Goal: Task Accomplishment & Management: Complete application form

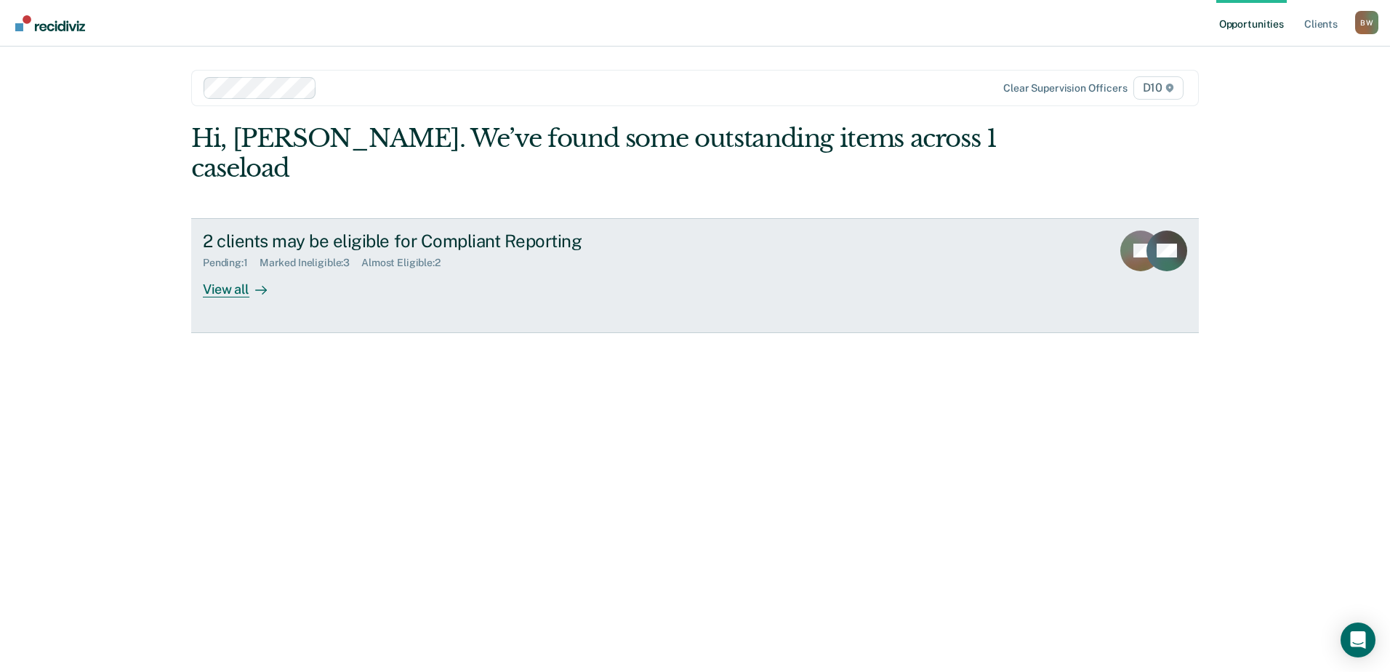
click at [250, 281] on div at bounding box center [257, 289] width 17 height 17
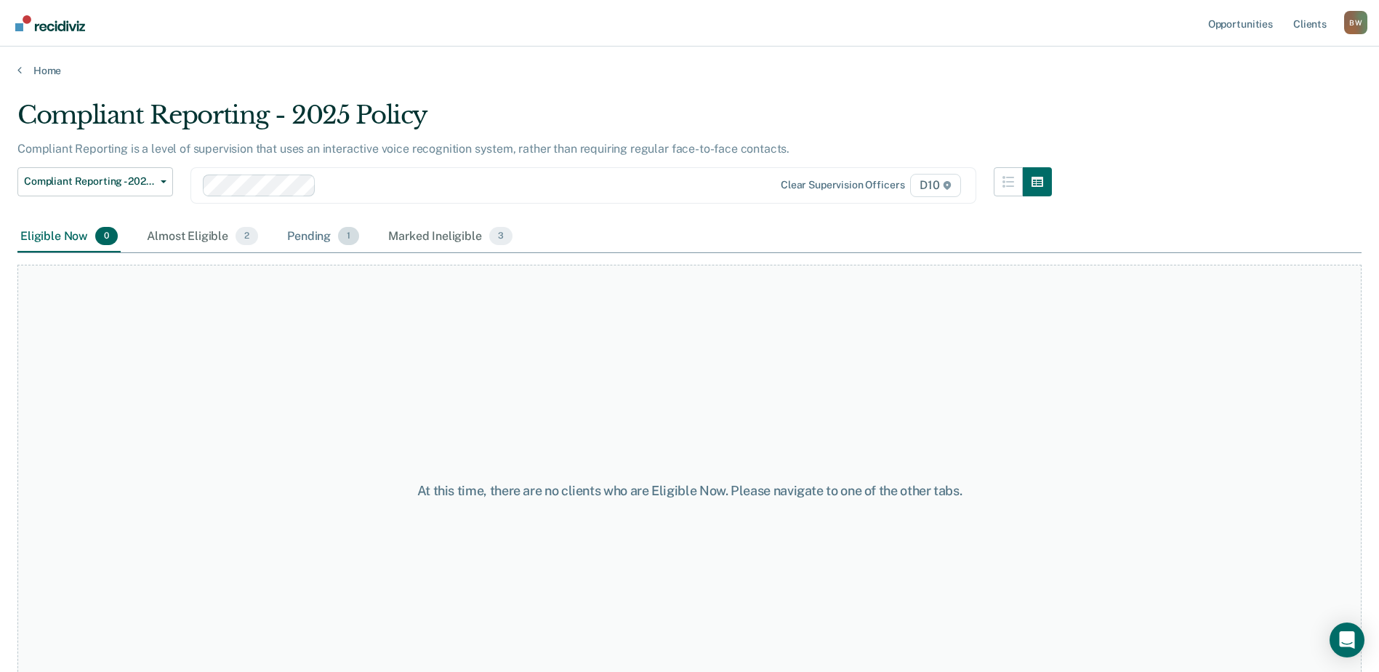
click at [307, 233] on div "Pending 1" at bounding box center [323, 237] width 78 height 32
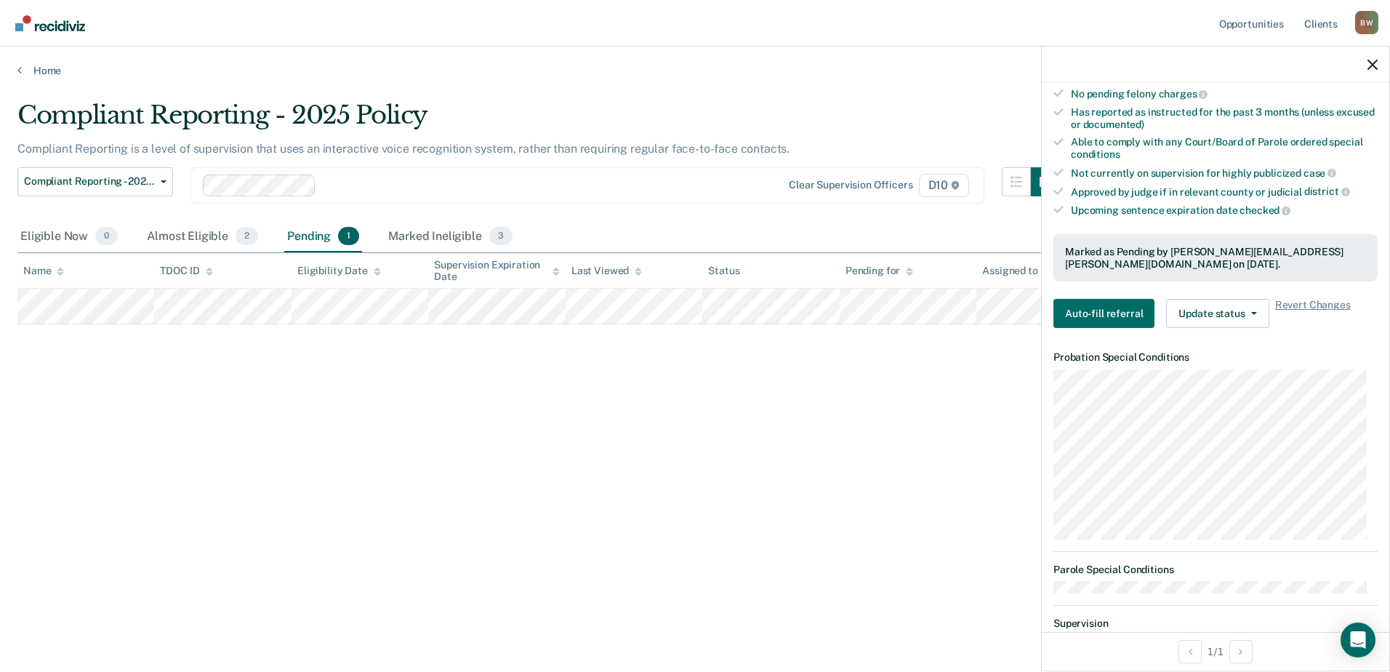
scroll to position [291, 0]
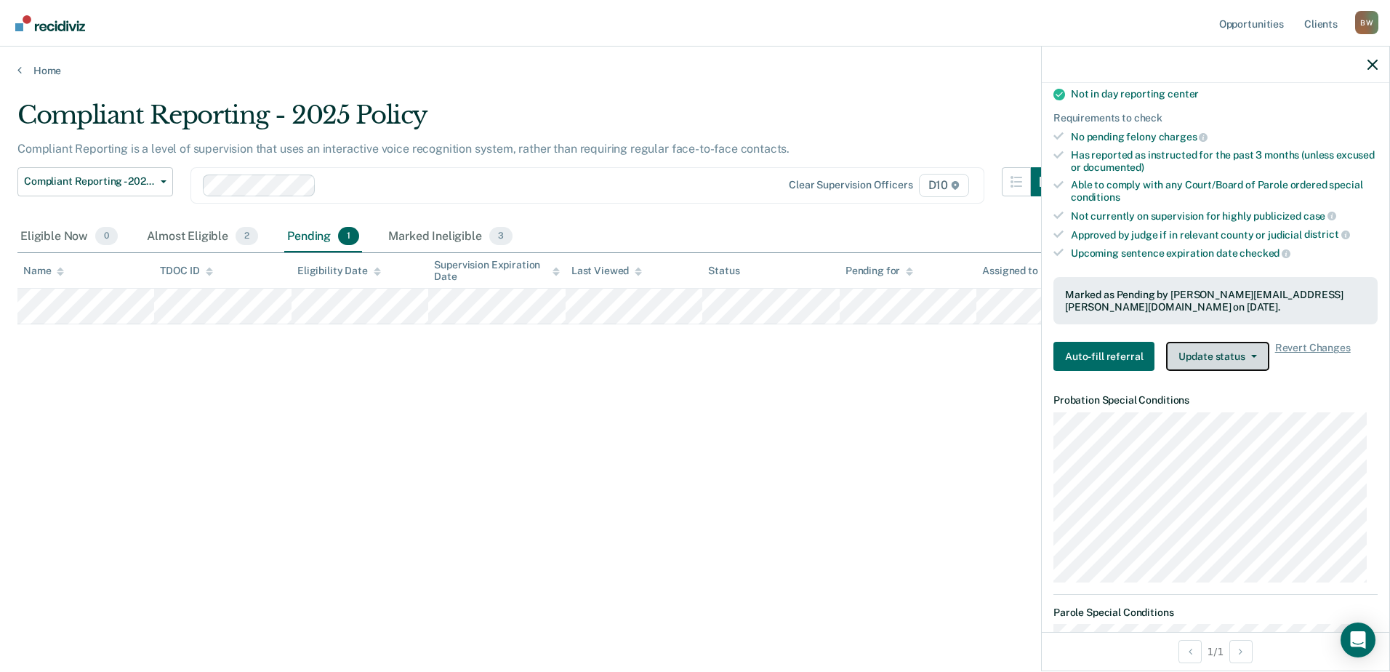
click at [1250, 348] on button "Update status" at bounding box center [1217, 356] width 103 height 29
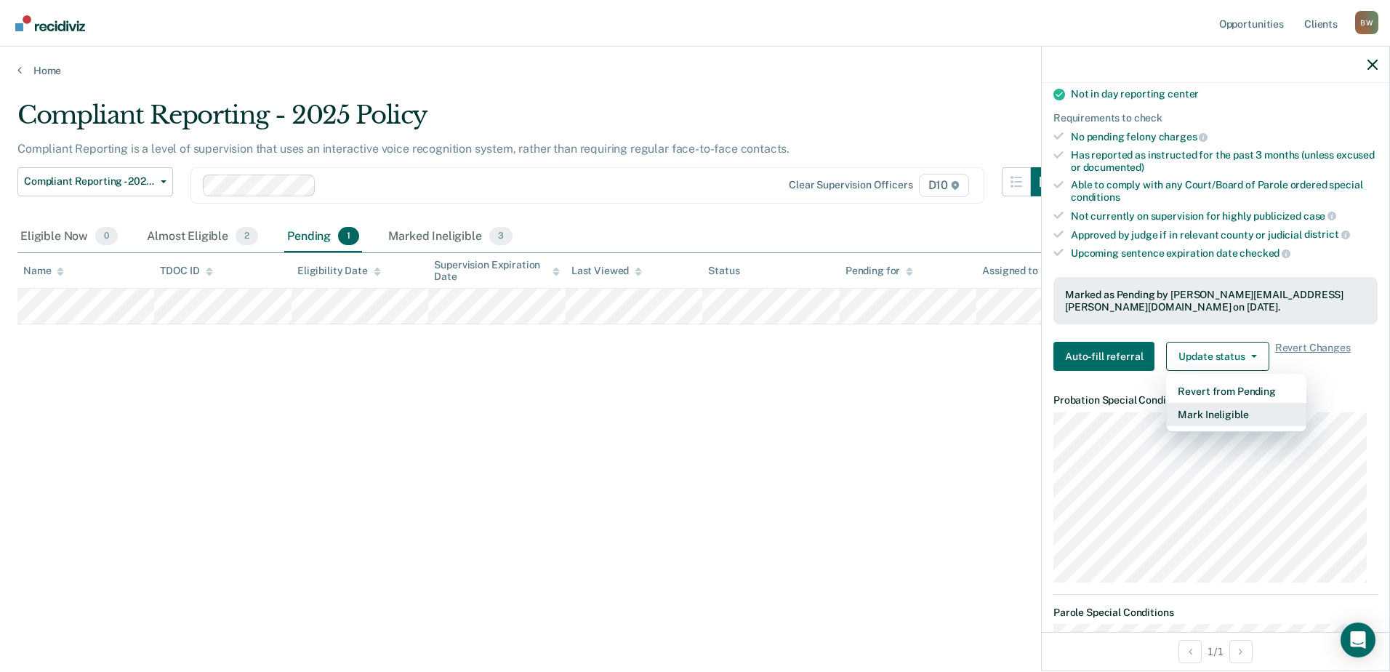
click at [1218, 413] on button "Mark Ineligible" at bounding box center [1236, 414] width 140 height 23
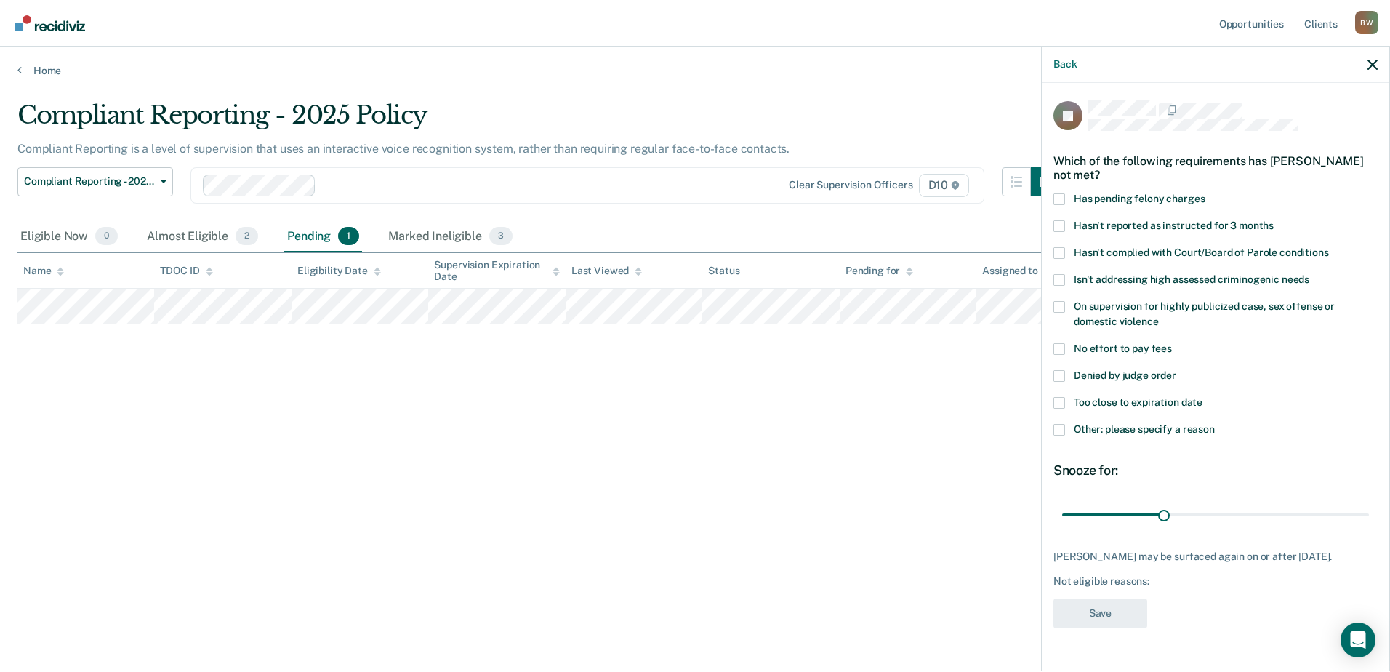
click at [1061, 427] on span at bounding box center [1059, 430] width 12 height 12
click at [1215, 424] on input "Other: please specify a reason" at bounding box center [1215, 424] width 0 height 0
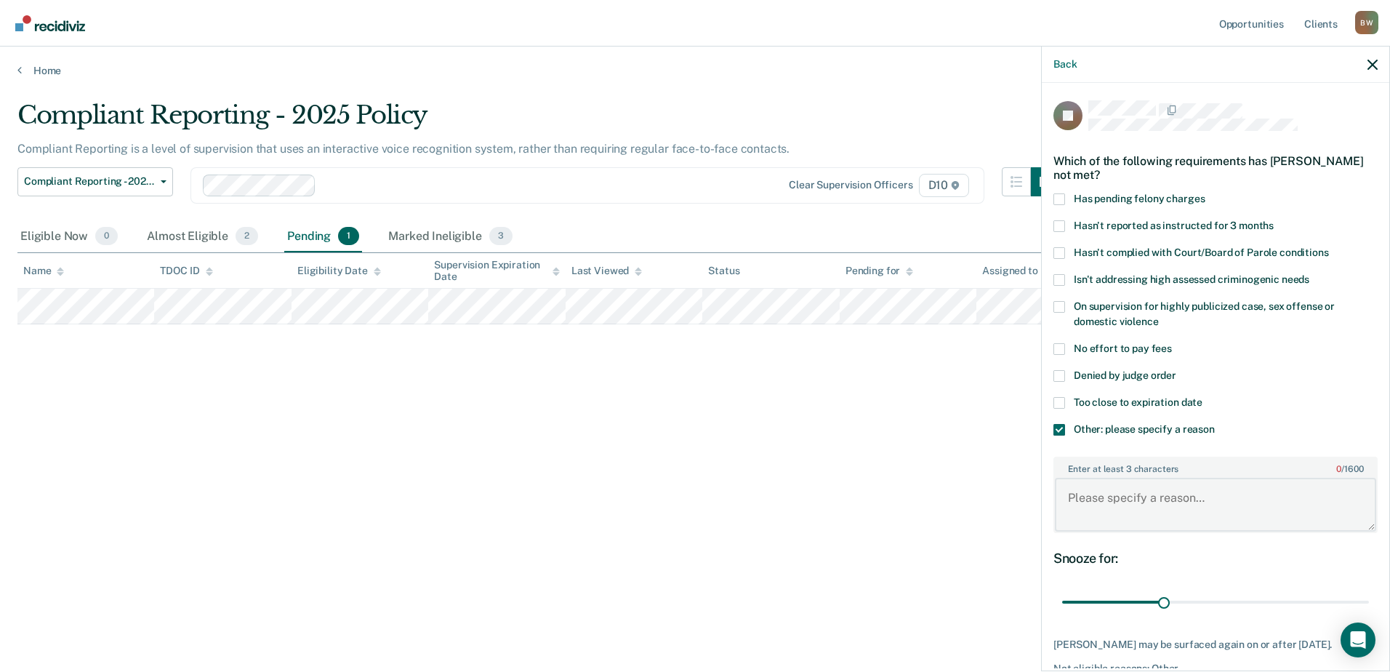
click at [1181, 498] on textarea "Enter at least 3 characters 0 / 1600" at bounding box center [1215, 505] width 321 height 54
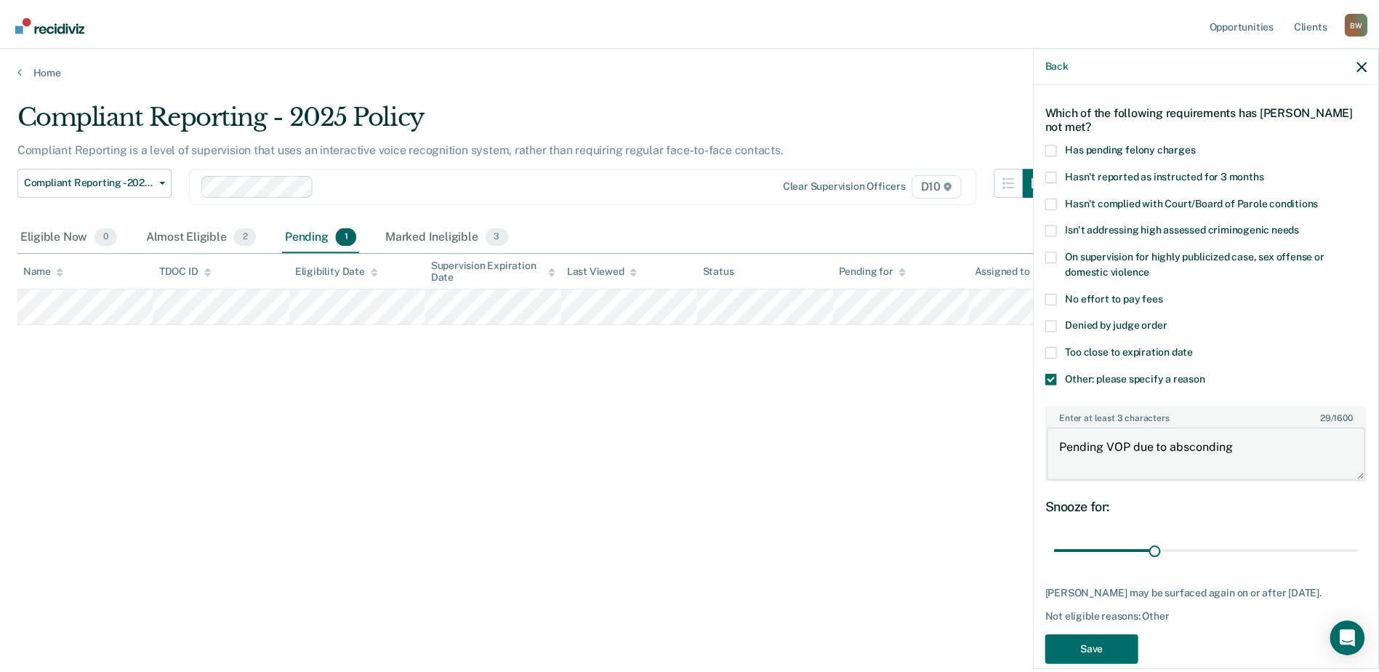
scroll to position [73, 0]
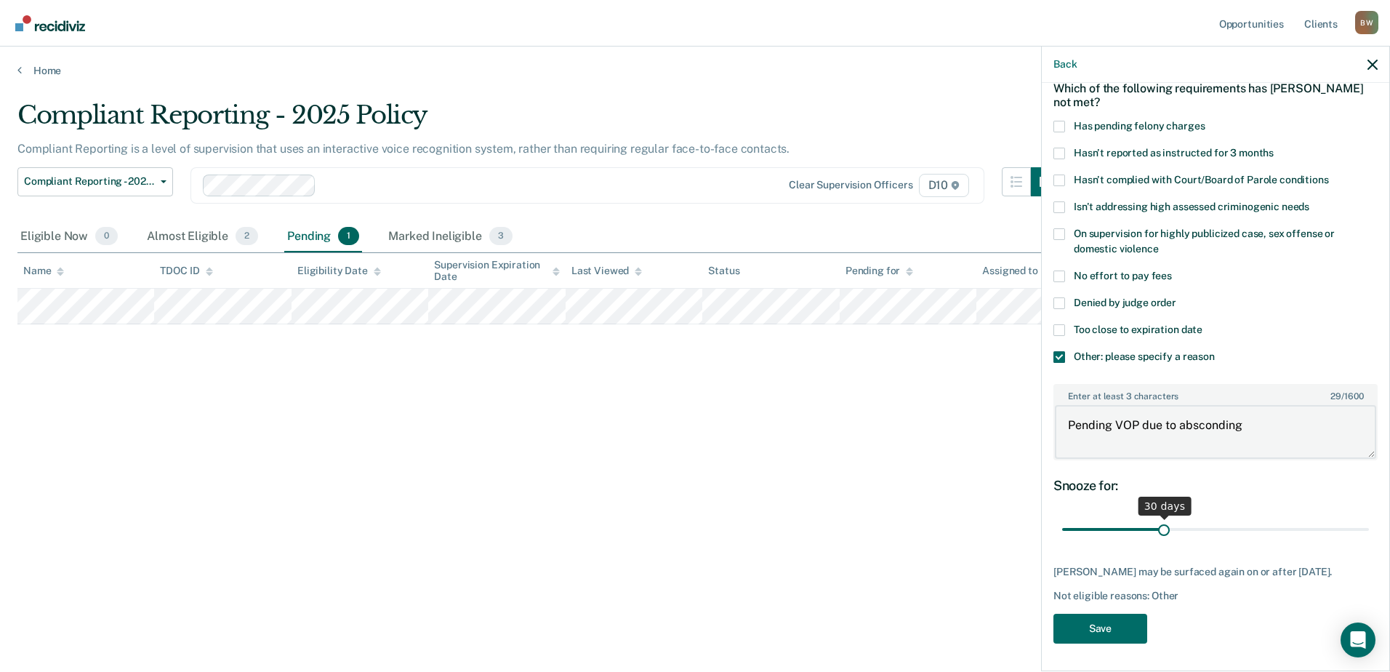
type textarea "Pending VOP due to absconding"
drag, startPoint x: 1162, startPoint y: 526, endPoint x: 1380, endPoint y: 528, distance: 217.4
type input "90"
click at [1369, 528] on input "range" at bounding box center [1215, 529] width 307 height 25
click at [1109, 619] on button "Save" at bounding box center [1100, 629] width 94 height 30
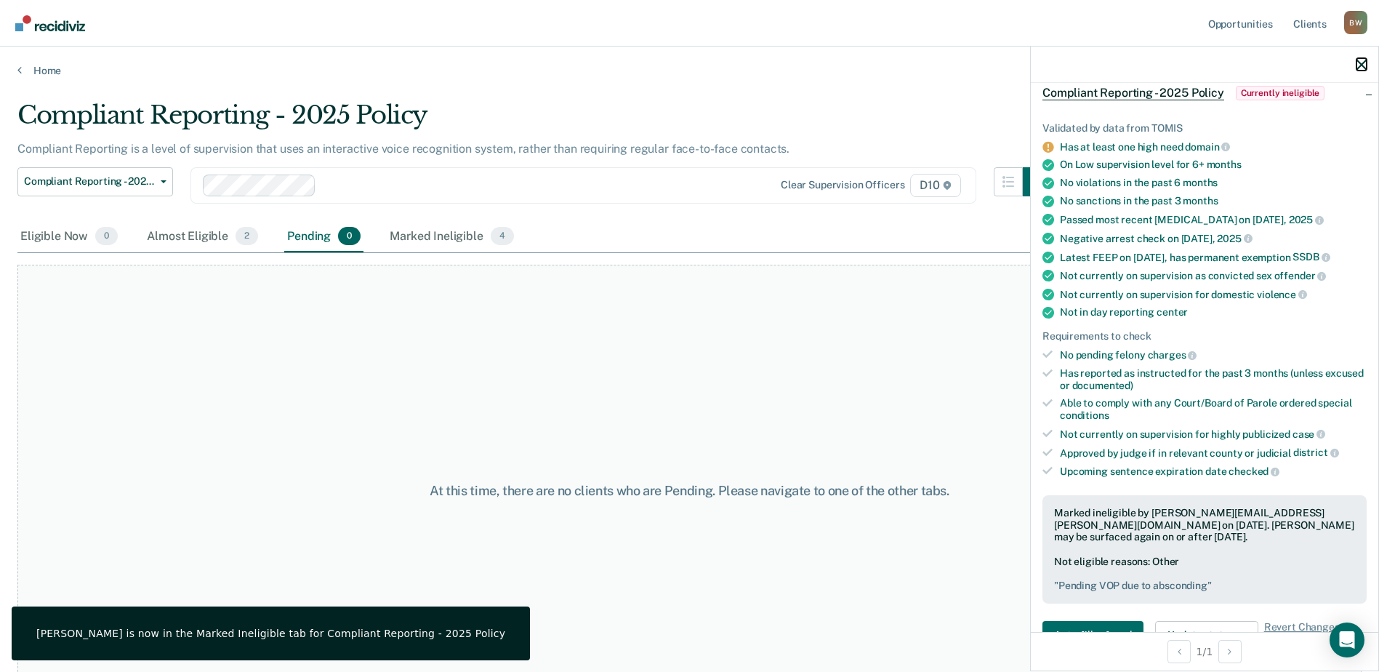
click at [1359, 62] on icon "button" at bounding box center [1361, 65] width 10 height 10
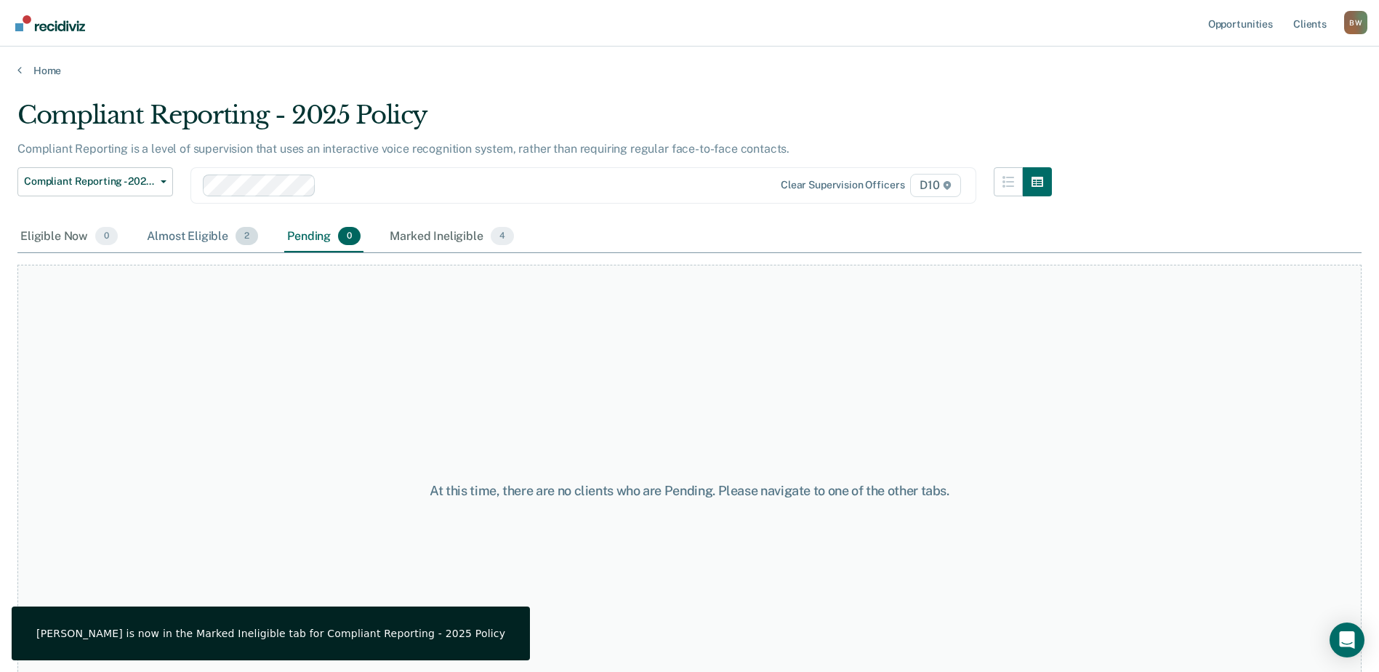
click at [192, 233] on div "Almost Eligible 2" at bounding box center [202, 237] width 117 height 32
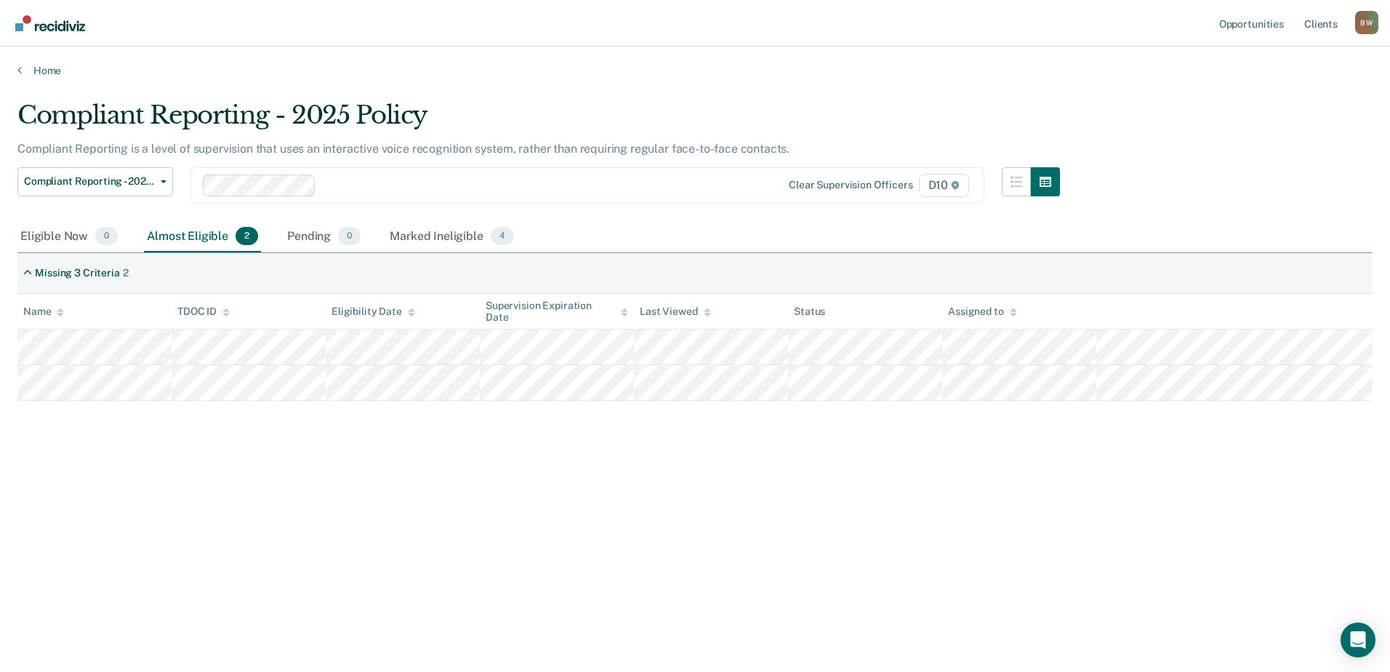
click at [630, 208] on div "Compliant Reporting - 2025 Policy Supervision Level Downgrade Suspension of Dir…" at bounding box center [538, 194] width 1042 height 54
click at [73, 26] on img "Main navigation" at bounding box center [51, 23] width 70 height 16
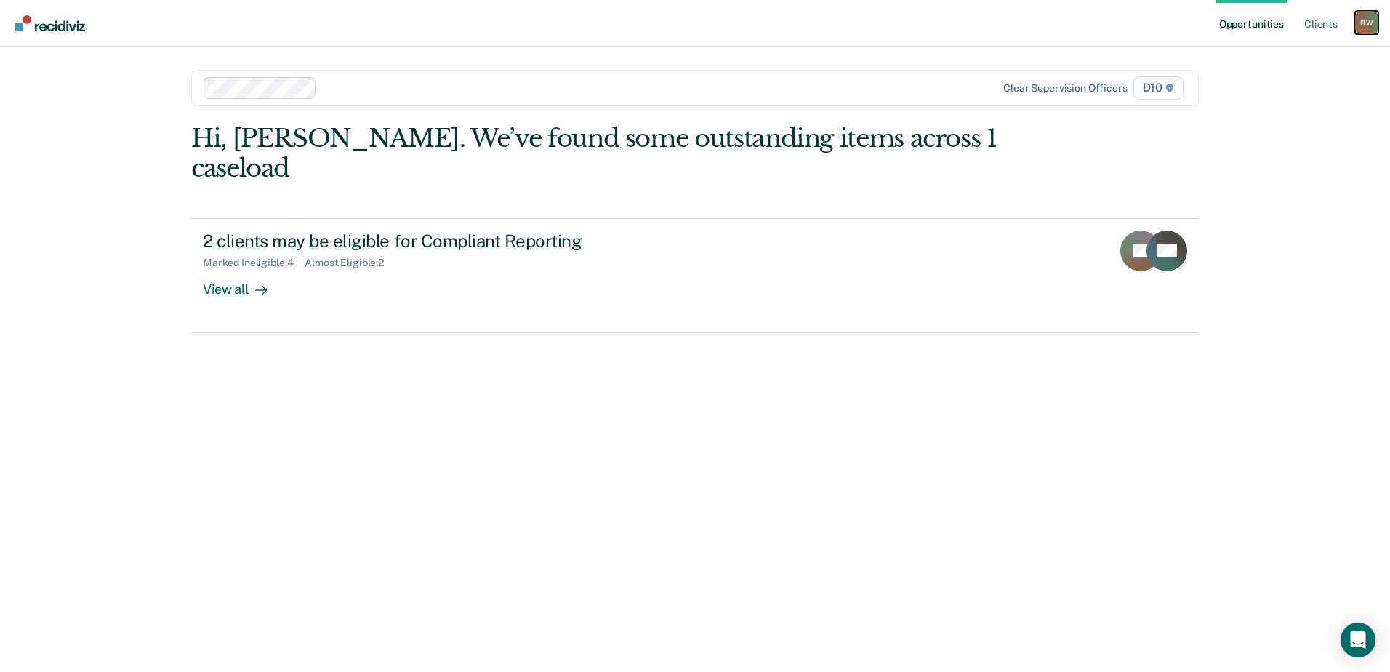
click at [1369, 18] on div "B W" at bounding box center [1366, 22] width 23 height 23
click at [1257, 57] on link "Profile" at bounding box center [1308, 59] width 117 height 12
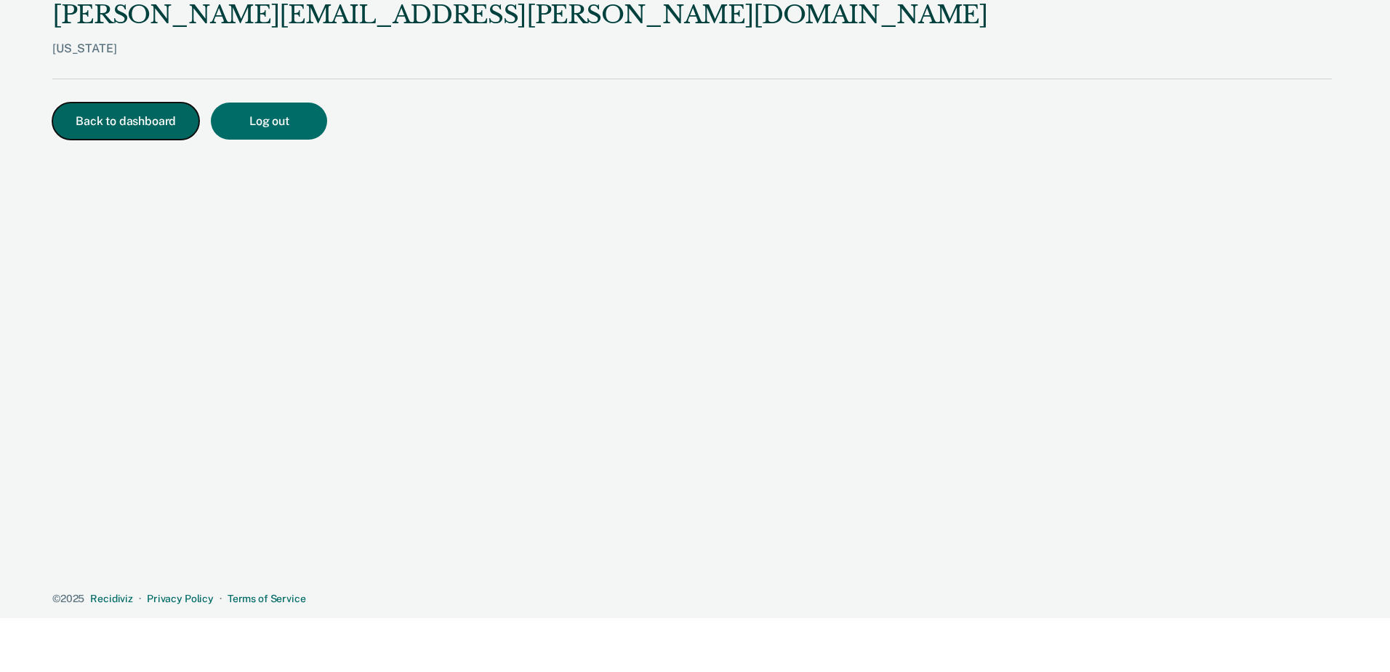
click at [146, 121] on button "Back to dashboard" at bounding box center [125, 121] width 147 height 37
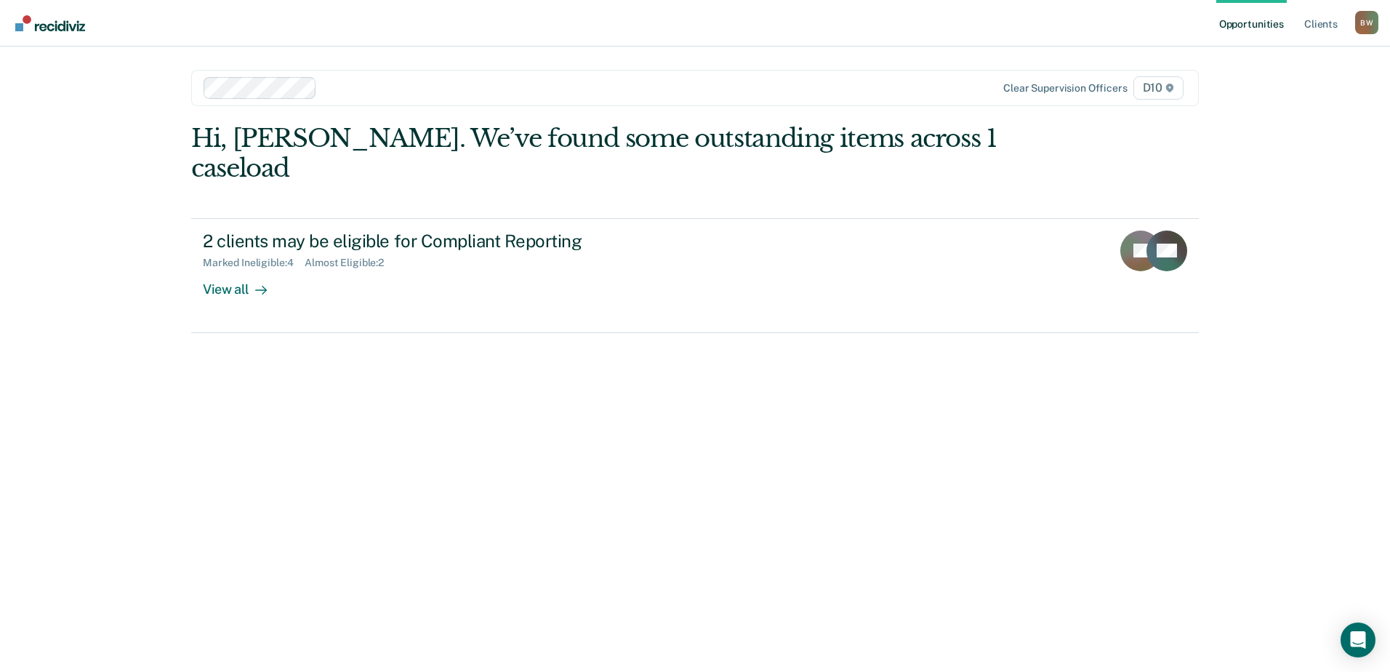
click at [1271, 28] on link "Opportunities" at bounding box center [1251, 23] width 71 height 47
click at [1315, 26] on link "Client s" at bounding box center [1320, 23] width 39 height 47
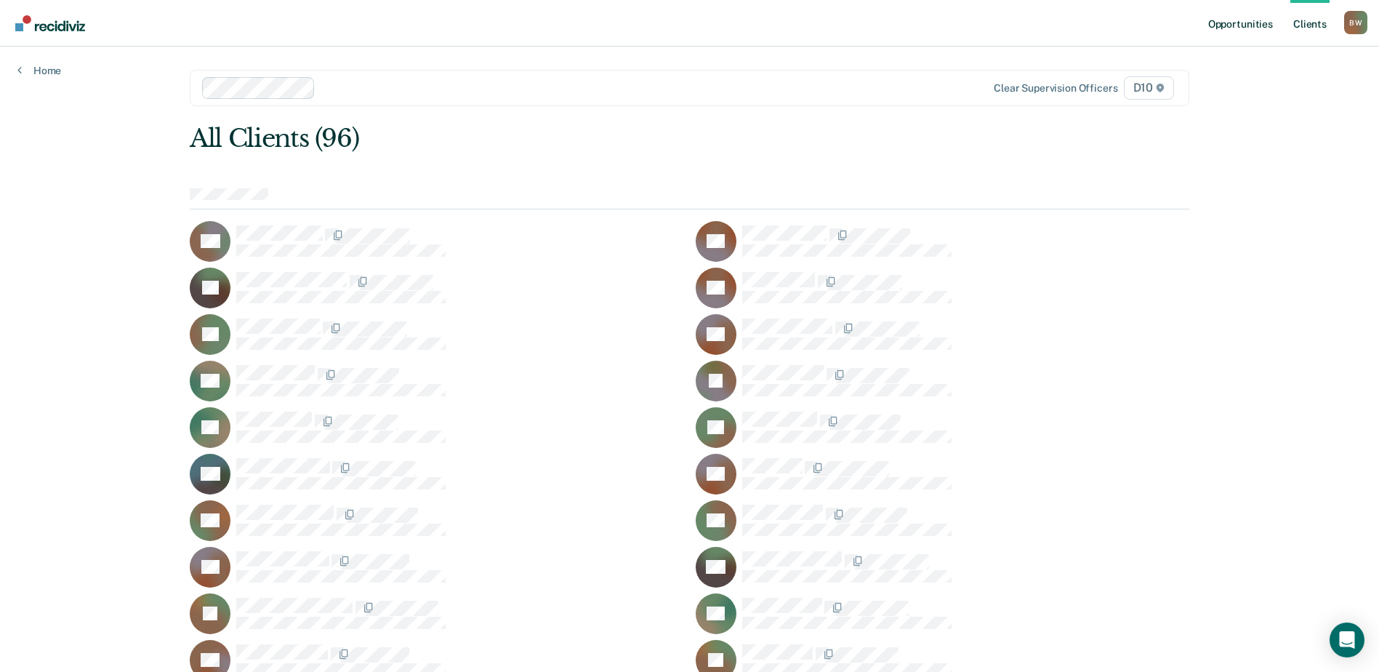
click at [1237, 29] on link "Opportunities" at bounding box center [1240, 23] width 71 height 47
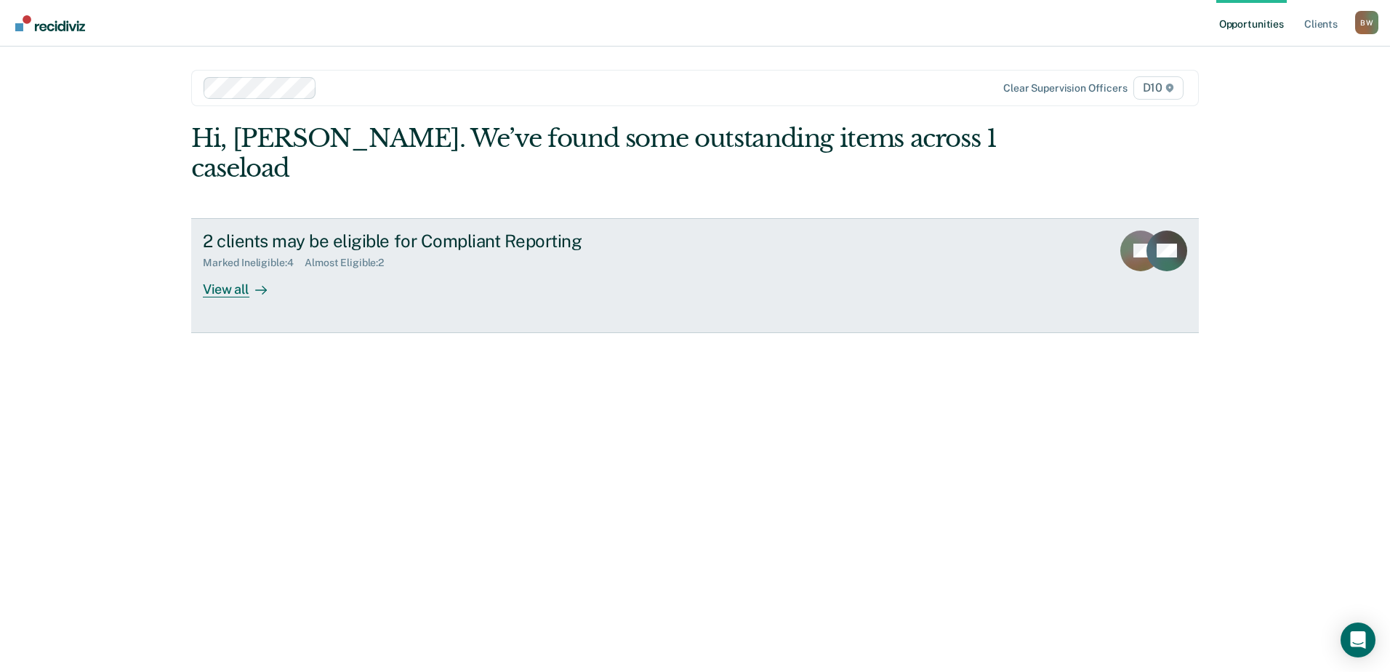
click at [254, 269] on div "View all" at bounding box center [243, 283] width 81 height 28
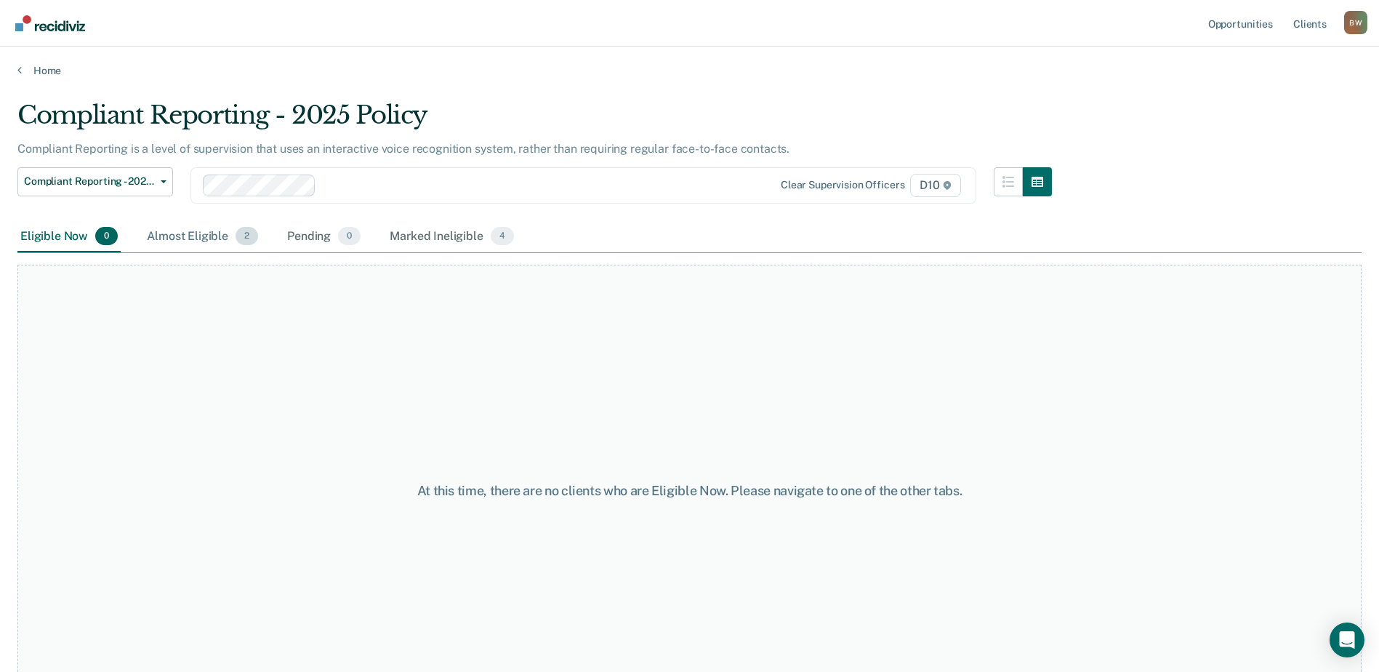
click at [206, 233] on div "Almost Eligible 2" at bounding box center [202, 237] width 117 height 32
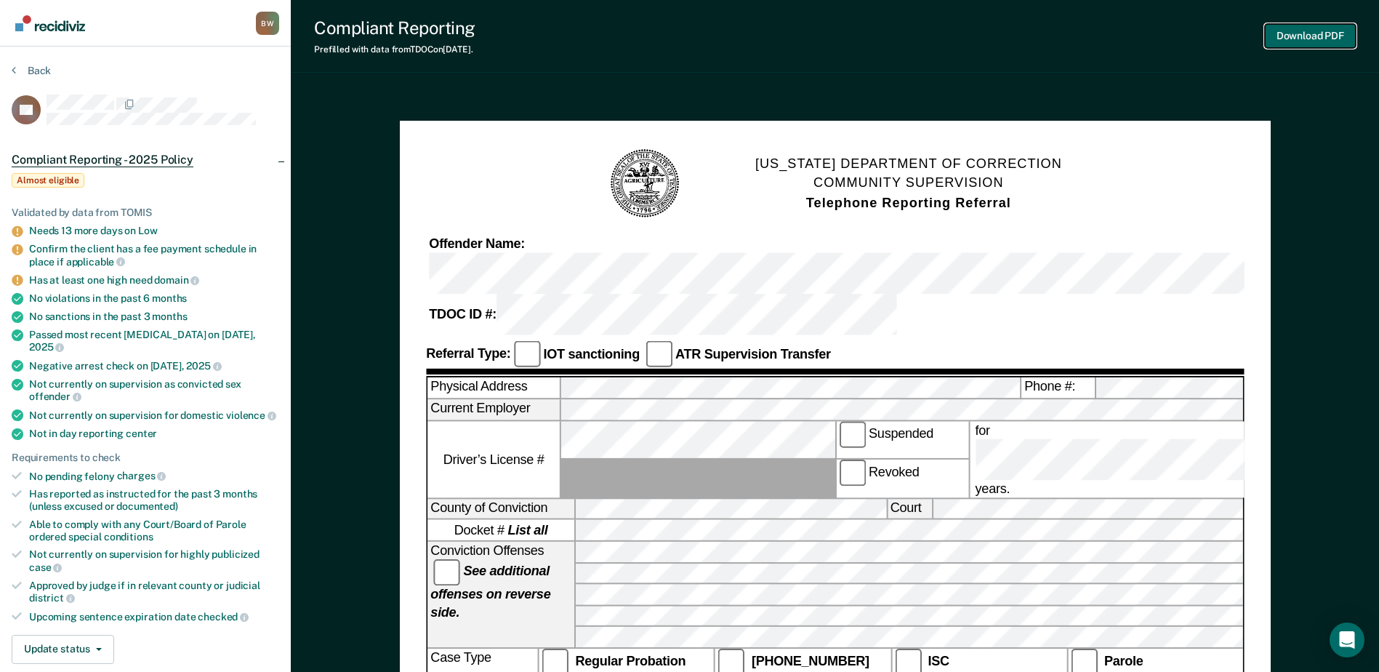
click at [1328, 38] on button "Download PDF" at bounding box center [1310, 36] width 91 height 24
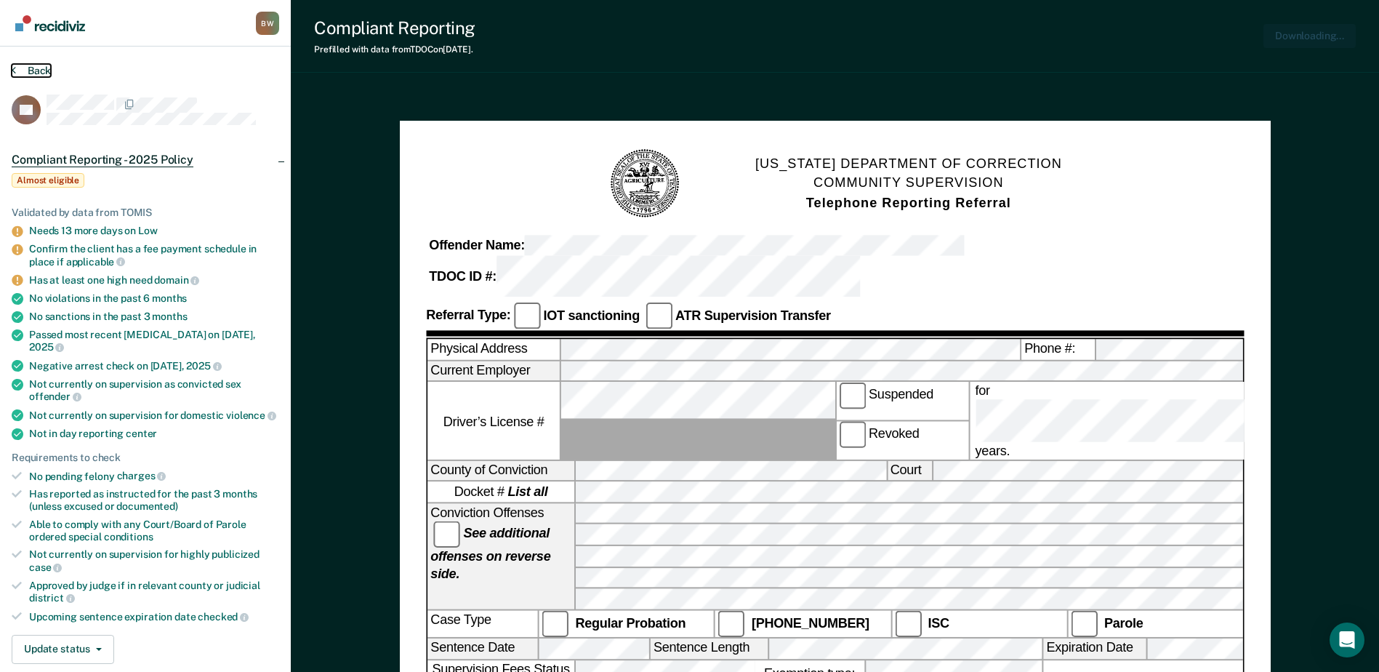
click at [36, 66] on button "Back" at bounding box center [31, 70] width 39 height 13
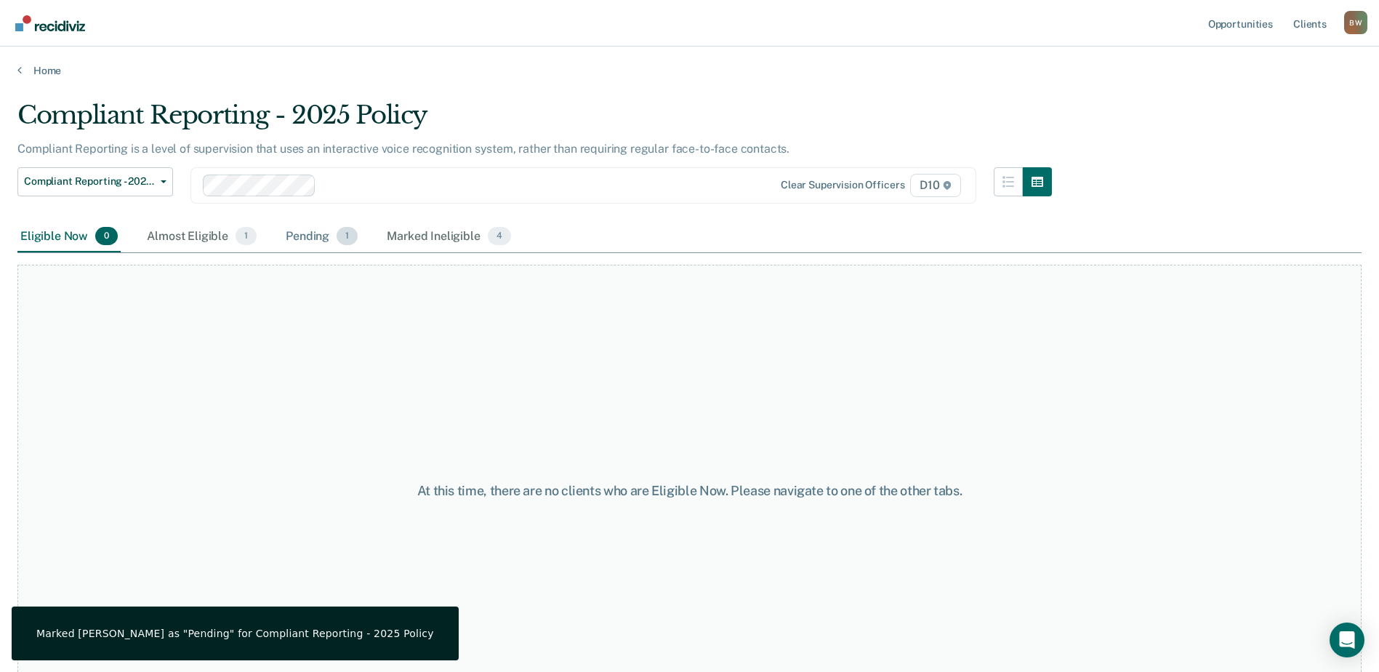
click at [305, 238] on div "Pending 1" at bounding box center [322, 237] width 78 height 32
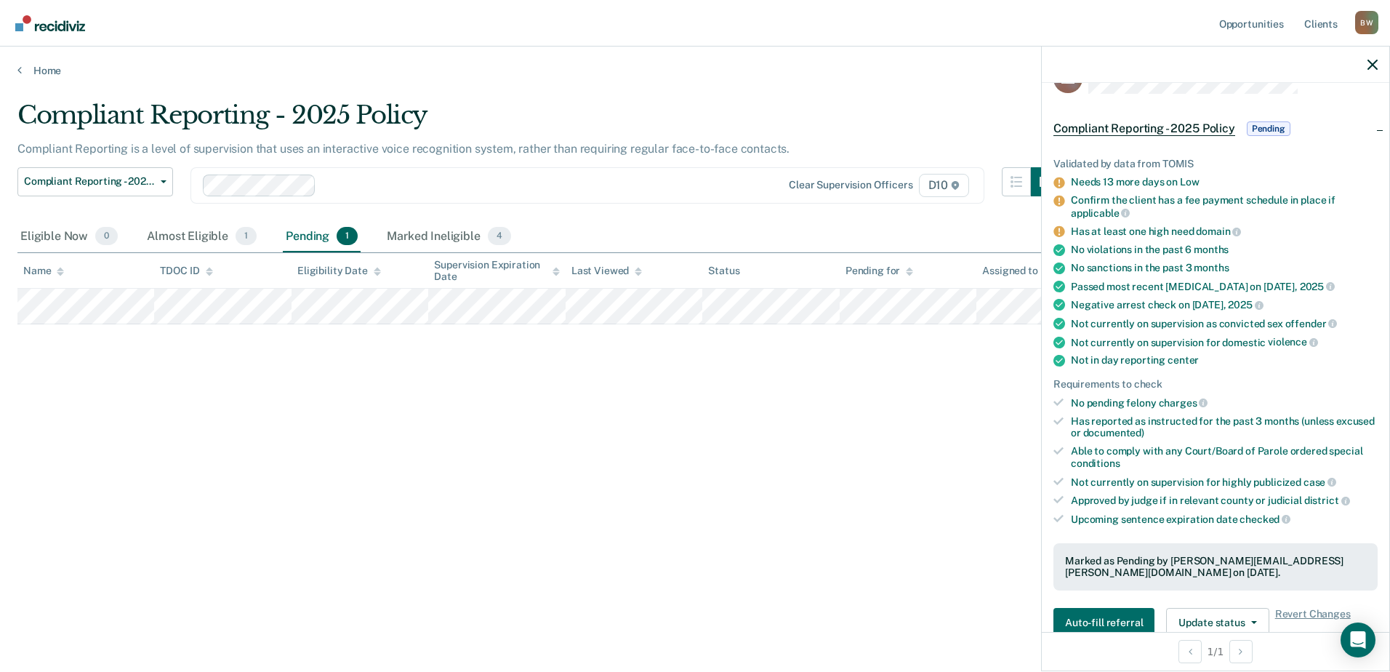
scroll to position [363, 0]
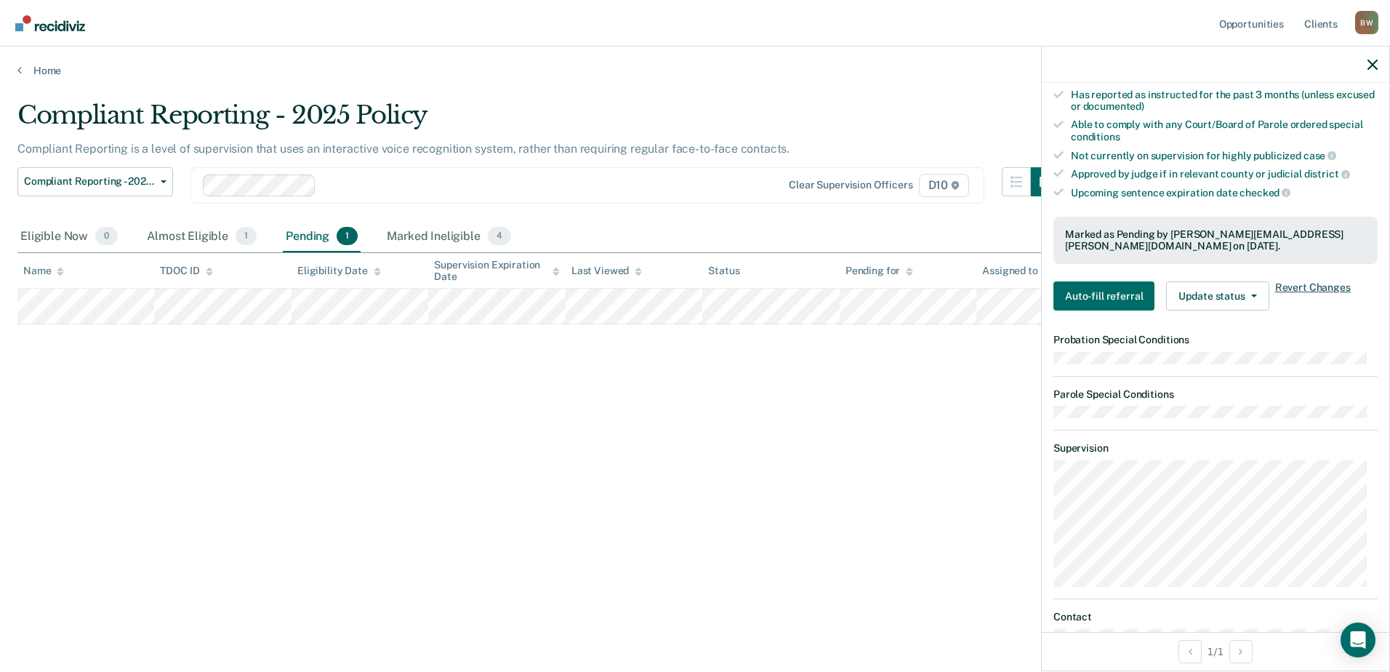
click at [1303, 282] on span "Revert Changes" at bounding box center [1313, 295] width 76 height 29
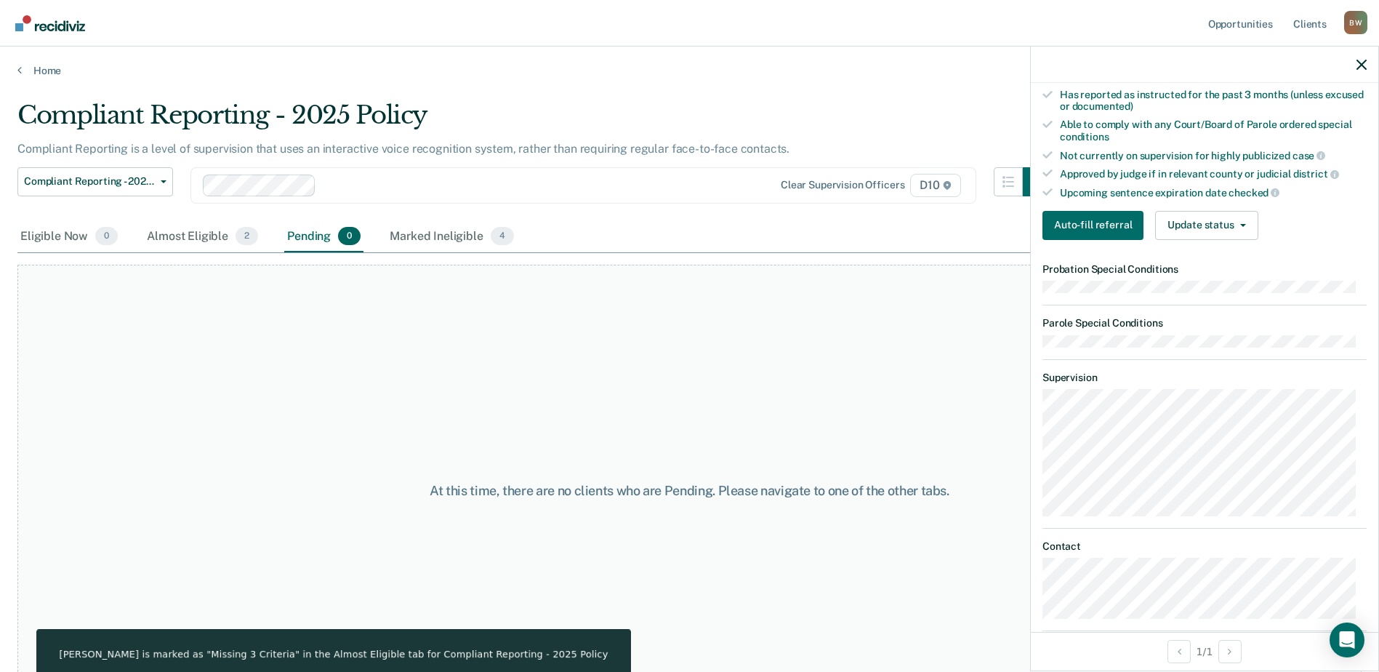
click at [819, 337] on div "At this time, there are no clients who are Pending. Please navigate to one of t…" at bounding box center [689, 490] width 1344 height 451
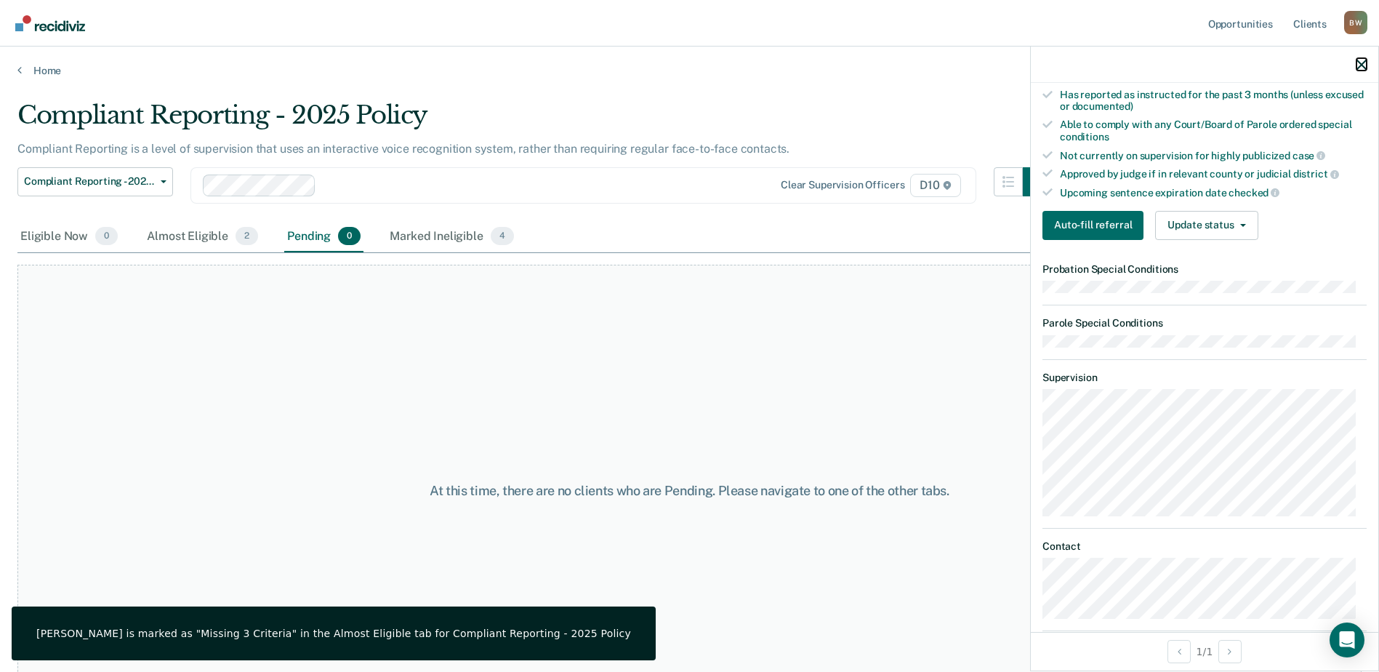
click at [1364, 69] on icon "button" at bounding box center [1361, 65] width 10 height 10
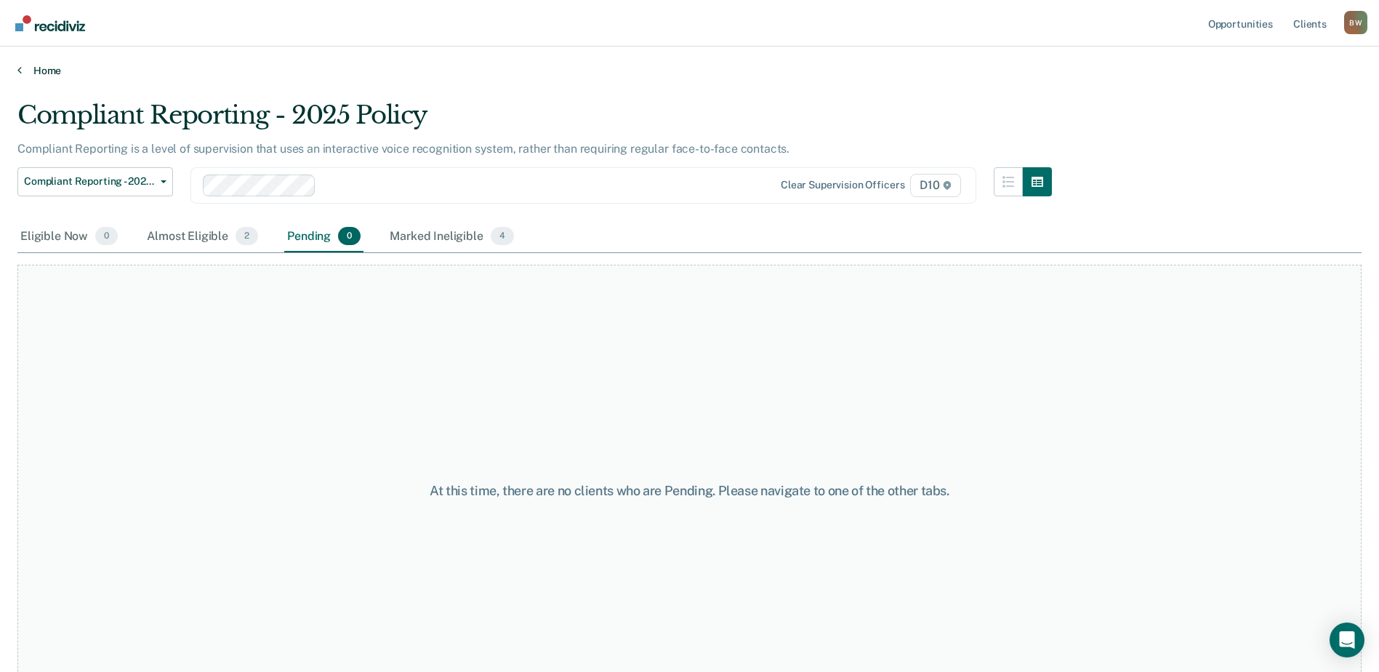
click at [550, 65] on link "Home" at bounding box center [689, 70] width 1344 height 13
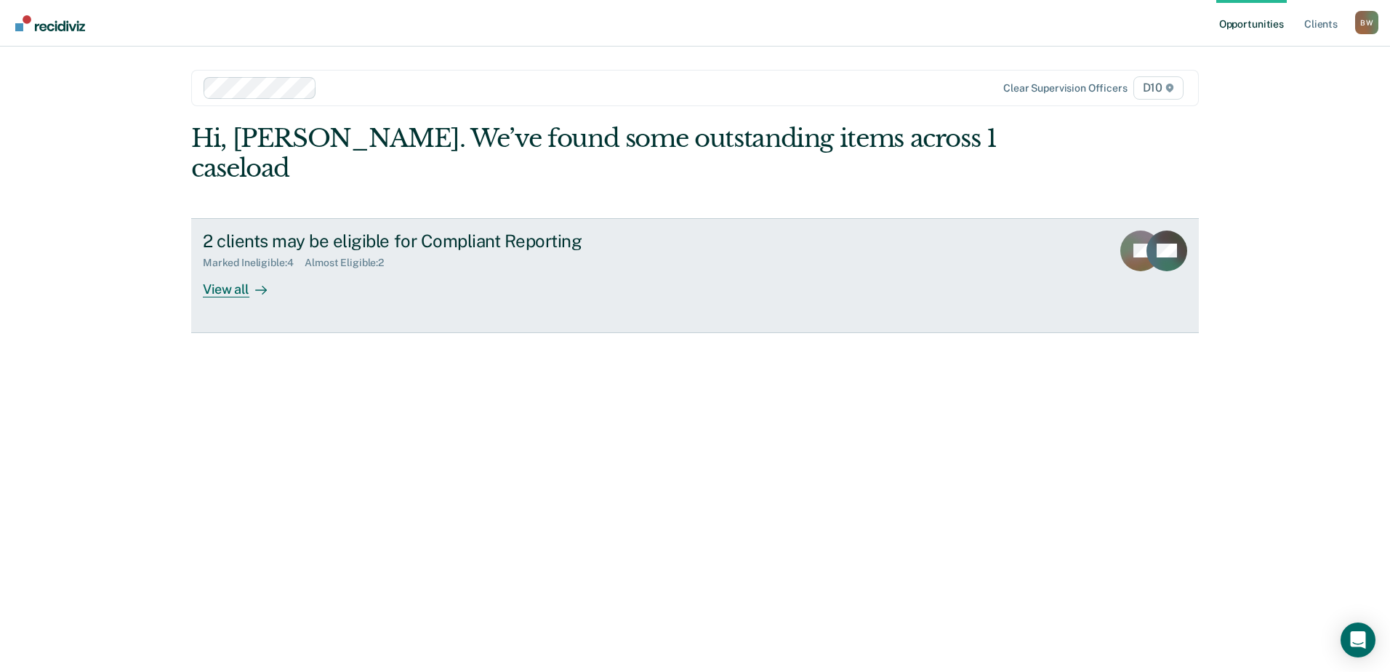
click at [256, 284] on icon at bounding box center [261, 290] width 12 height 12
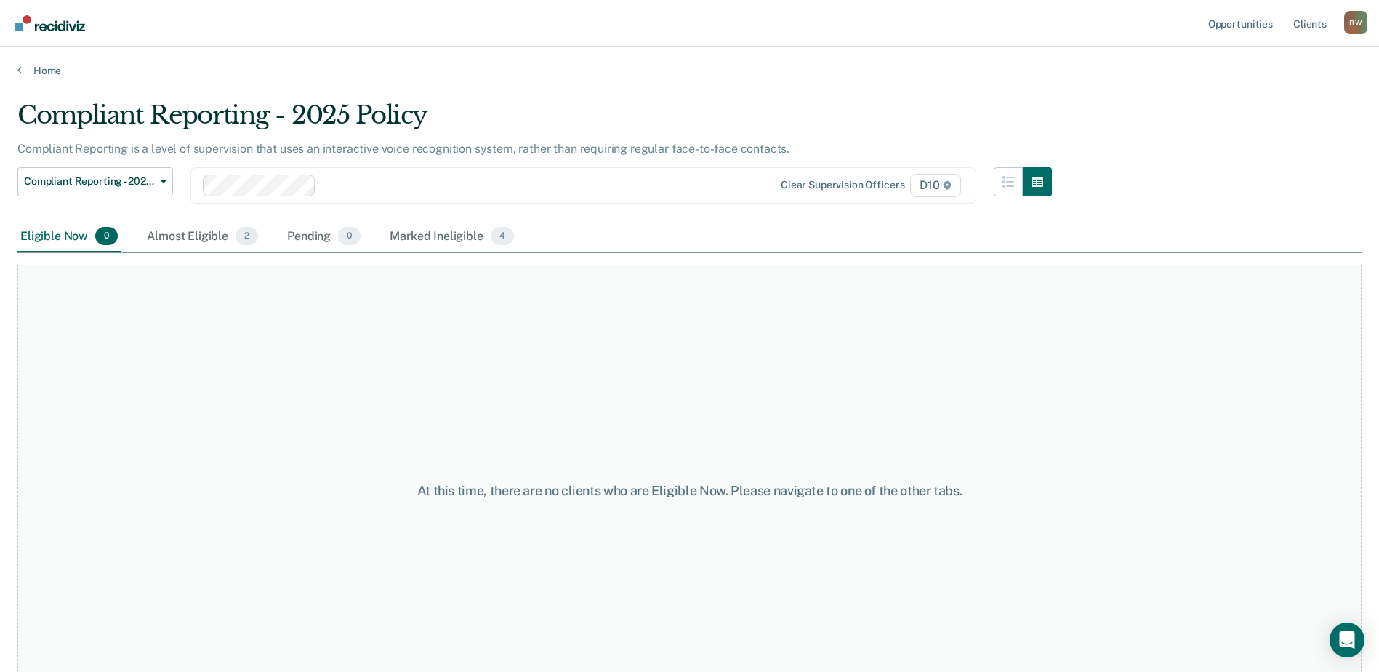
click at [619, 203] on div "Compliant Reporting - 2025 Policy Supervision Level Downgrade Suspension of Dir…" at bounding box center [534, 194] width 1034 height 54
click at [531, 206] on div "Compliant Reporting - 2025 Policy Supervision Level Downgrade Suspension of Dir…" at bounding box center [534, 194] width 1034 height 54
click at [194, 235] on div "Almost Eligible 2" at bounding box center [202, 237] width 117 height 32
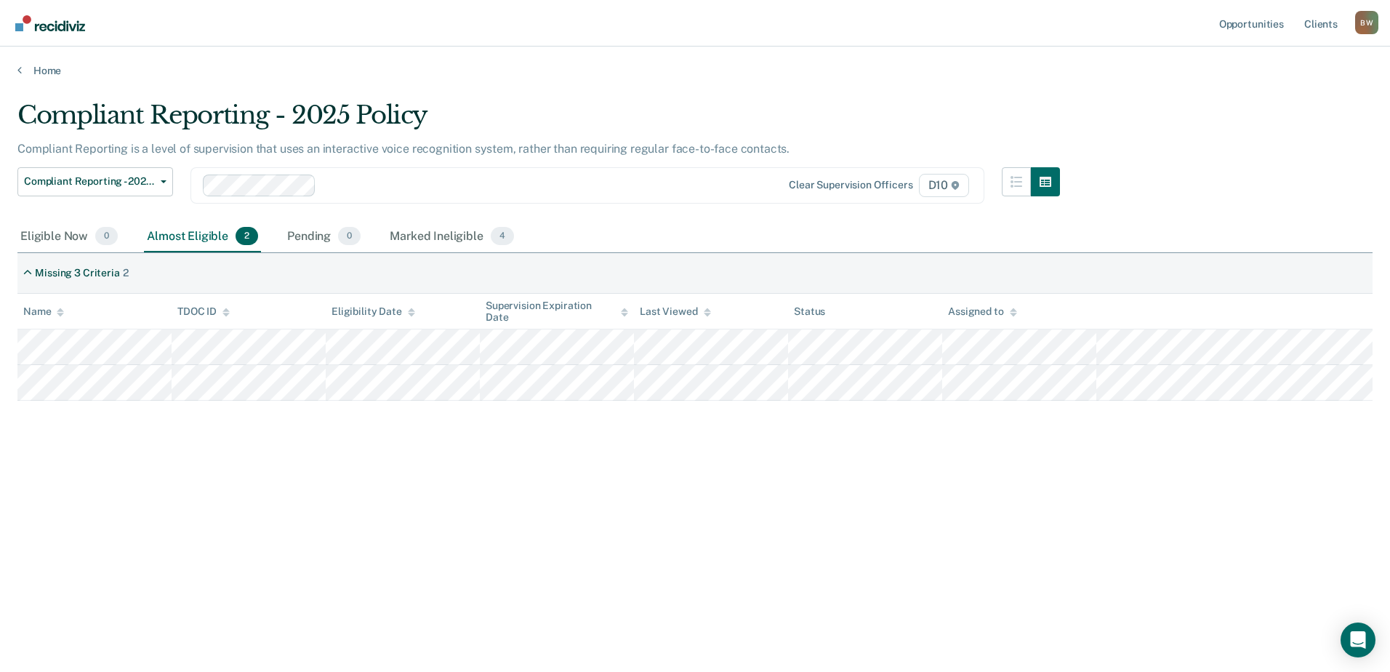
click at [660, 216] on div "Compliant Reporting - 2025 Policy Supervision Level Downgrade Suspension of Dir…" at bounding box center [538, 194] width 1042 height 54
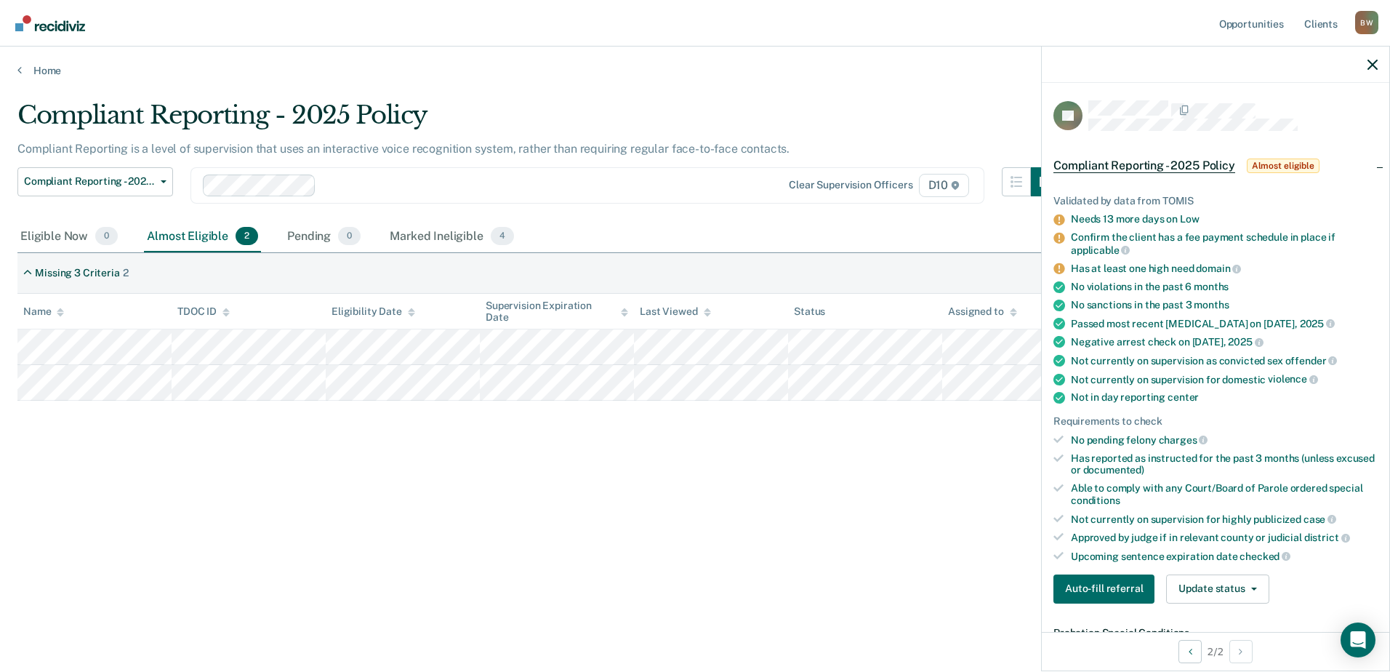
click at [1060, 218] on icon at bounding box center [1058, 219] width 11 height 11
click at [1181, 195] on div "Validated by data from TOMIS" at bounding box center [1215, 201] width 324 height 12
drag, startPoint x: 1181, startPoint y: 193, endPoint x: 1223, endPoint y: 194, distance: 42.9
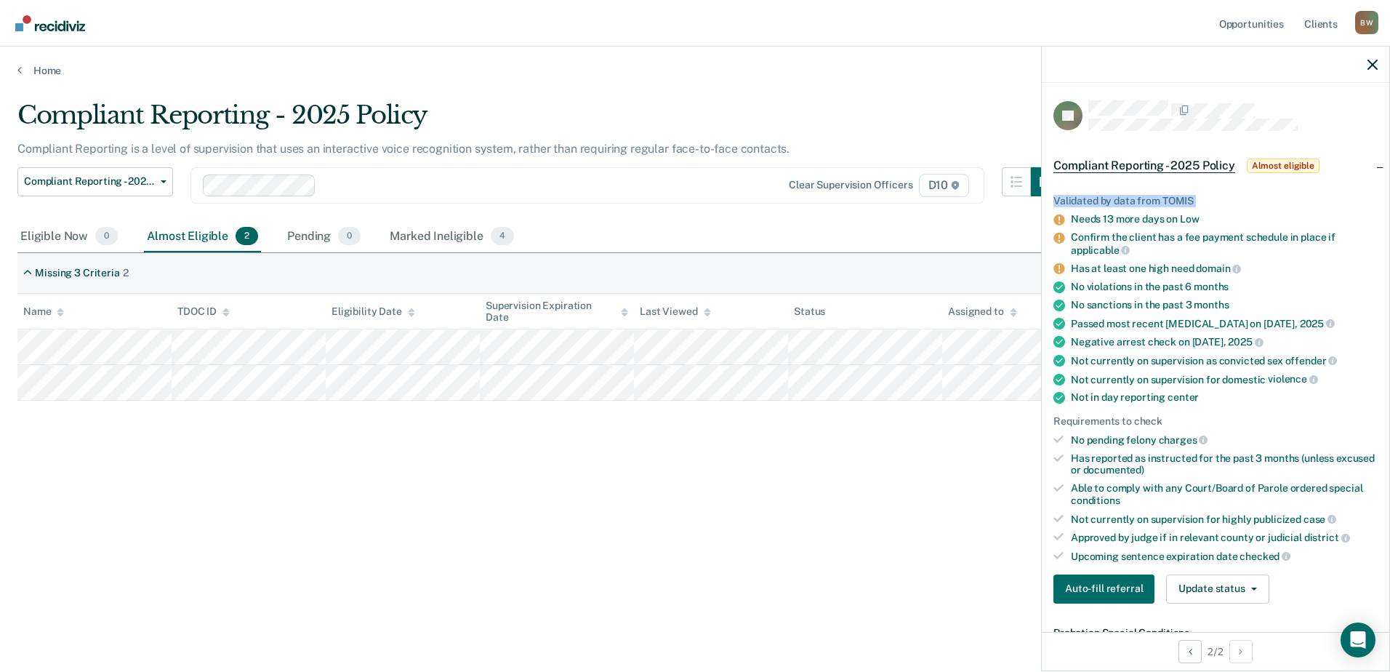
click at [1223, 195] on div "Validated by data from TOMIS" at bounding box center [1215, 201] width 324 height 12
click at [453, 239] on div "Marked Ineligible 4" at bounding box center [452, 237] width 130 height 32
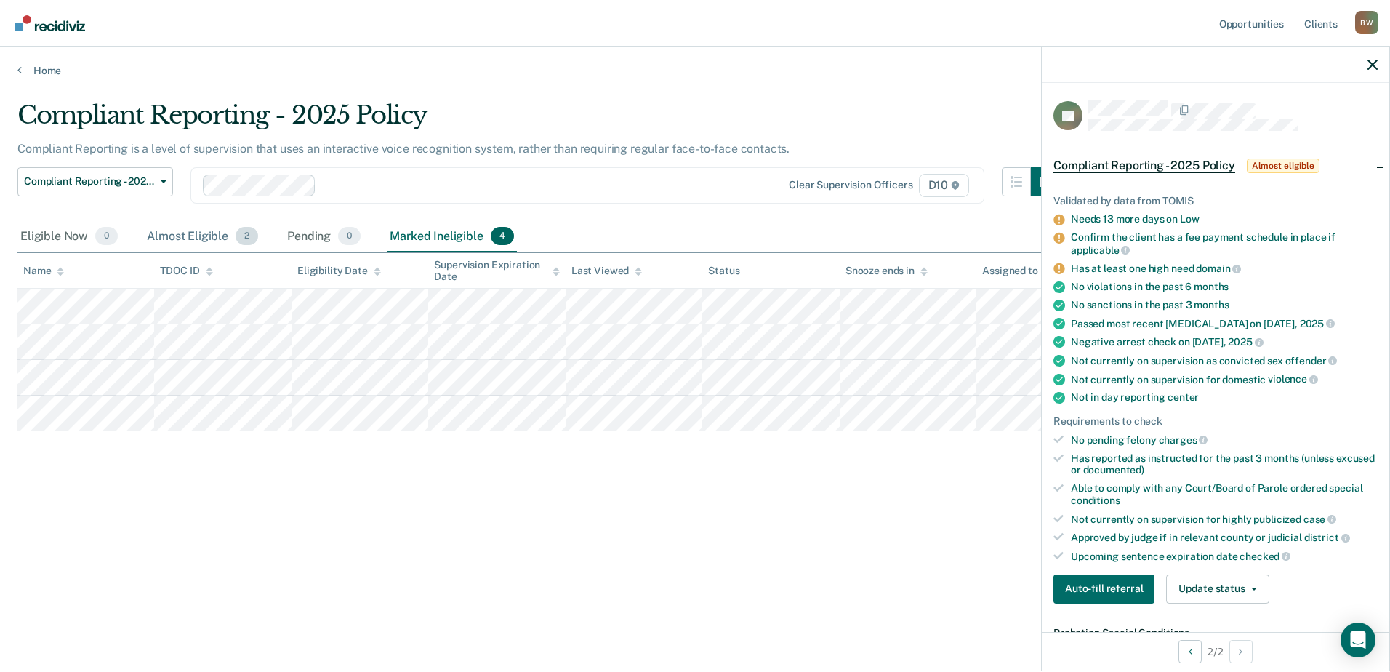
click at [179, 234] on div "Almost Eligible 2" at bounding box center [202, 237] width 117 height 32
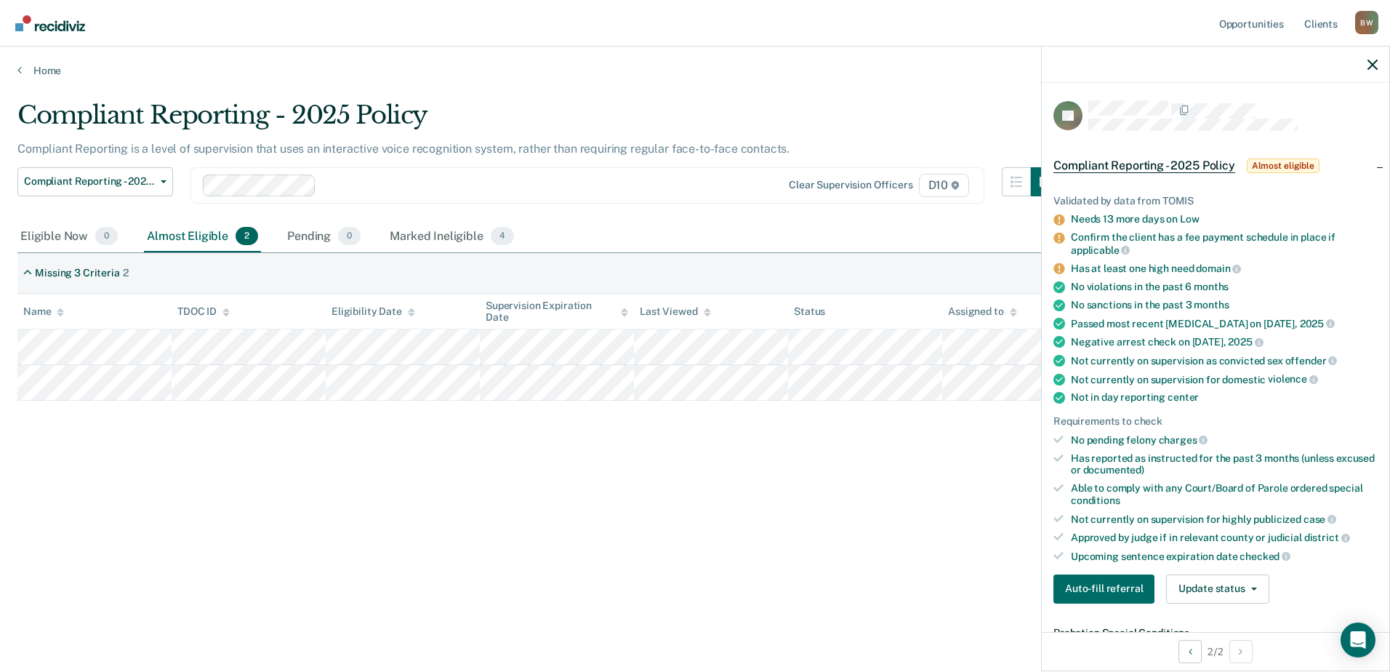
click at [719, 226] on div "Eligible Now 0 Almost Eligible 2 Pending 0 Marked Ineligible 4" at bounding box center [694, 237] width 1355 height 33
click at [1132, 588] on button "Auto-fill referral" at bounding box center [1103, 588] width 101 height 29
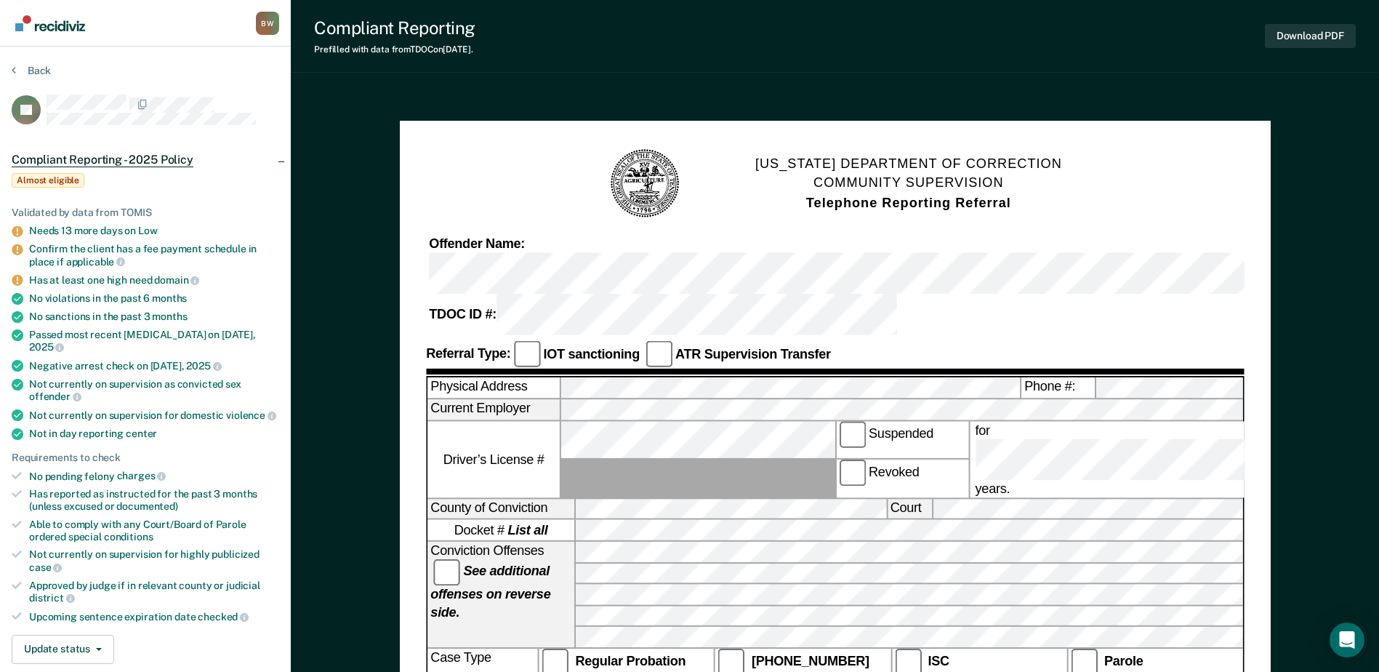
click at [755, 214] on div "[US_STATE] DEPARTMENT OF CORRECTION COMMUNITY SUPERVISION Telephone Reporting R…" at bounding box center [835, 183] width 818 height 73
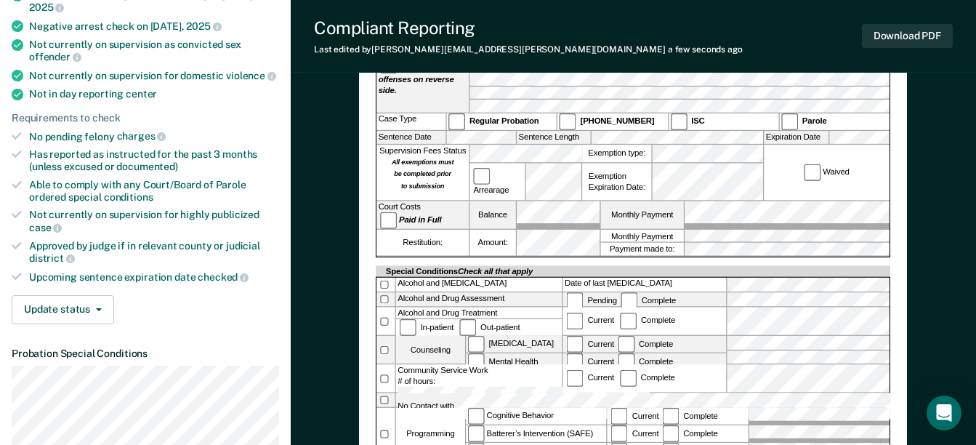
scroll to position [363, 0]
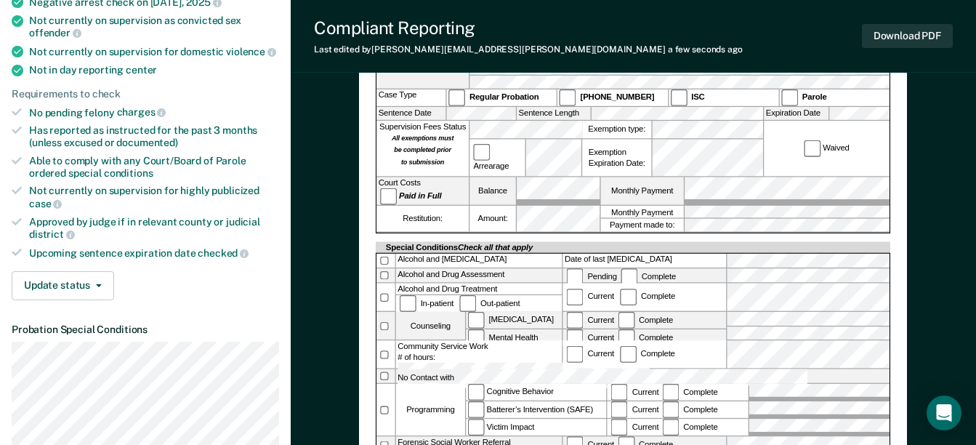
click at [688, 409] on form "[US_STATE] DEPARTMENT OF CORRECTION COMMUNITY SUPERVISION Telephone Reporting R…" at bounding box center [633, 141] width 515 height 735
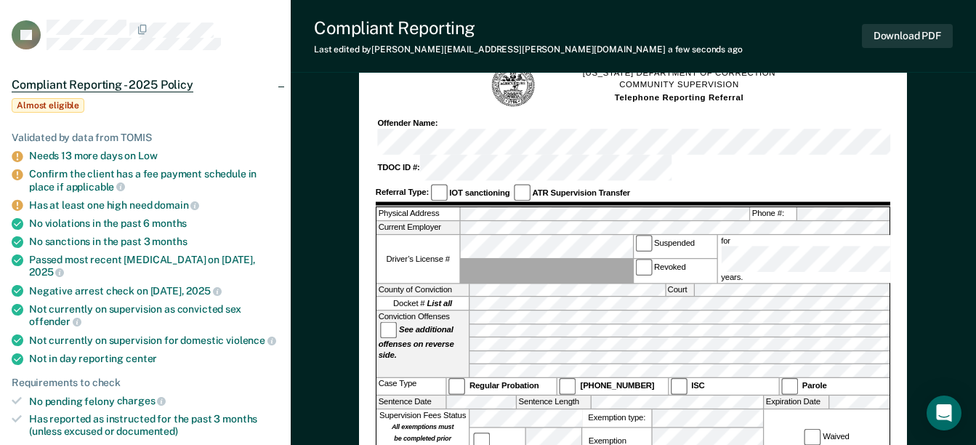
scroll to position [73, 0]
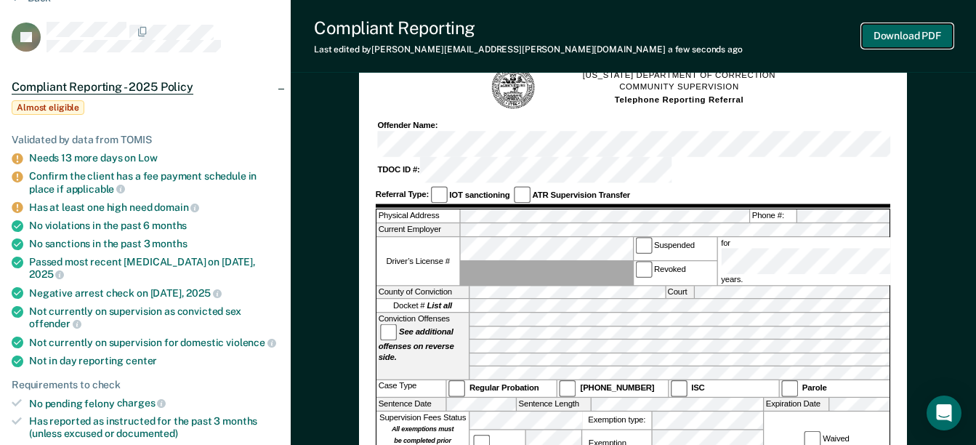
click at [909, 39] on button "Download PDF" at bounding box center [907, 36] width 91 height 24
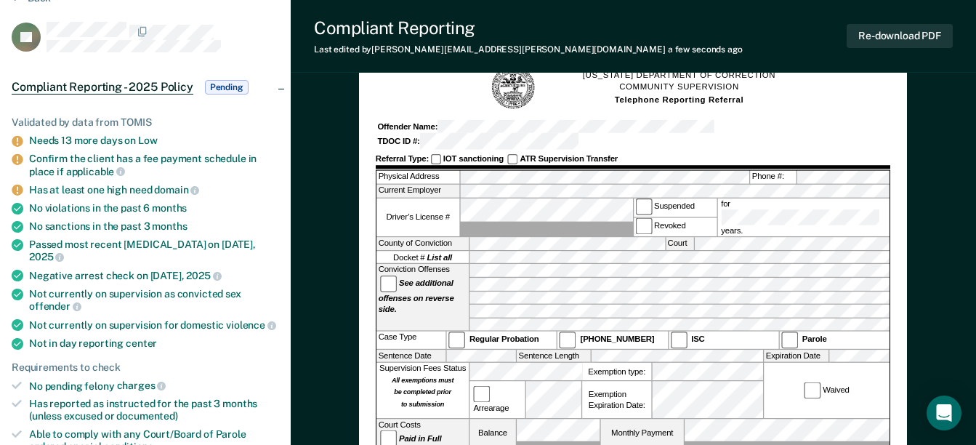
scroll to position [0, 0]
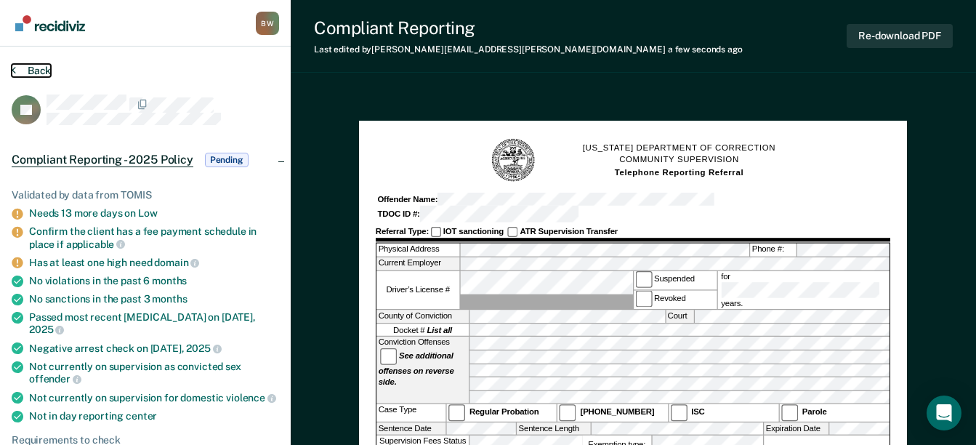
click at [44, 69] on button "Back" at bounding box center [31, 70] width 39 height 13
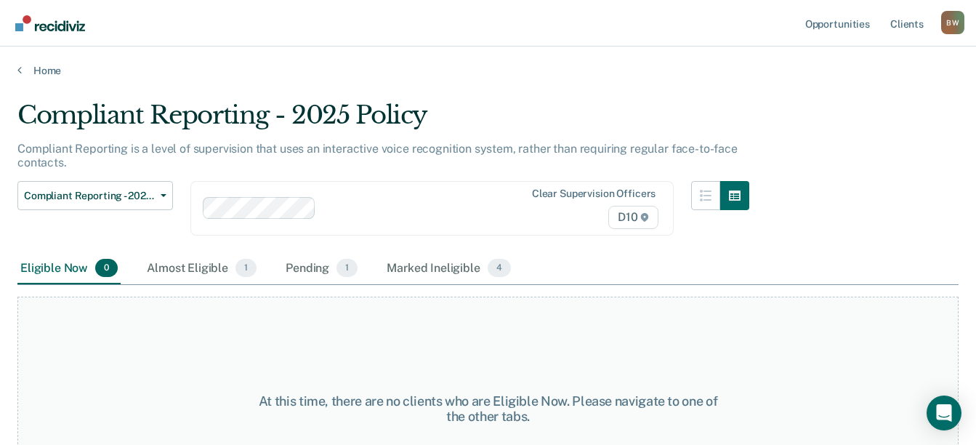
click at [542, 92] on main "Compliant Reporting - 2025 Policy Compliant Reporting is a level of supervision…" at bounding box center [488, 258] width 976 height 363
click at [901, 24] on link "Client s" at bounding box center [907, 23] width 39 height 47
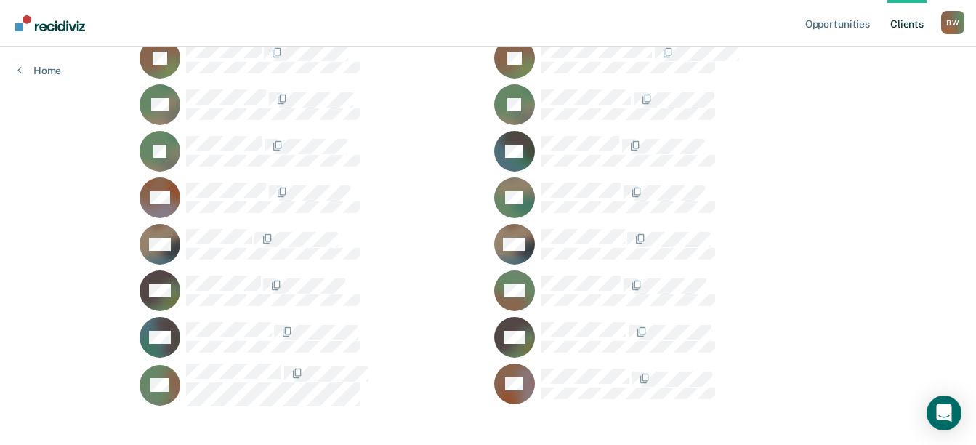
scroll to position [2059, 0]
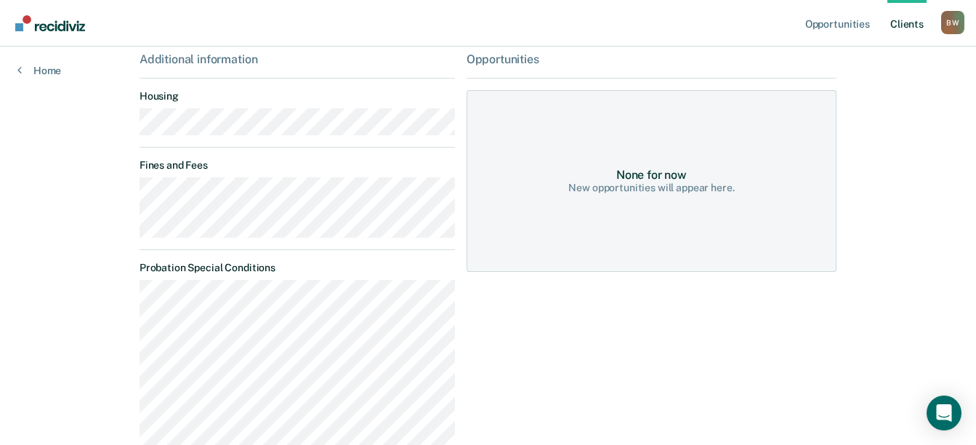
scroll to position [157, 0]
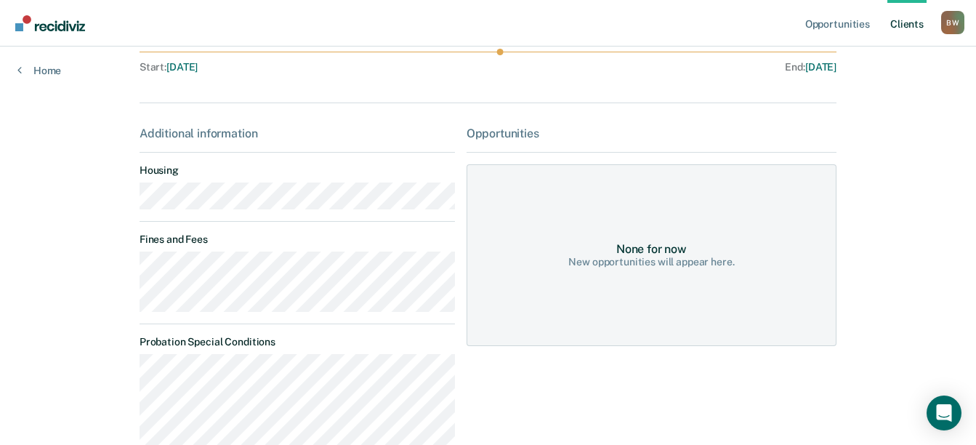
click at [651, 242] on div "None for now" at bounding box center [651, 249] width 71 height 14
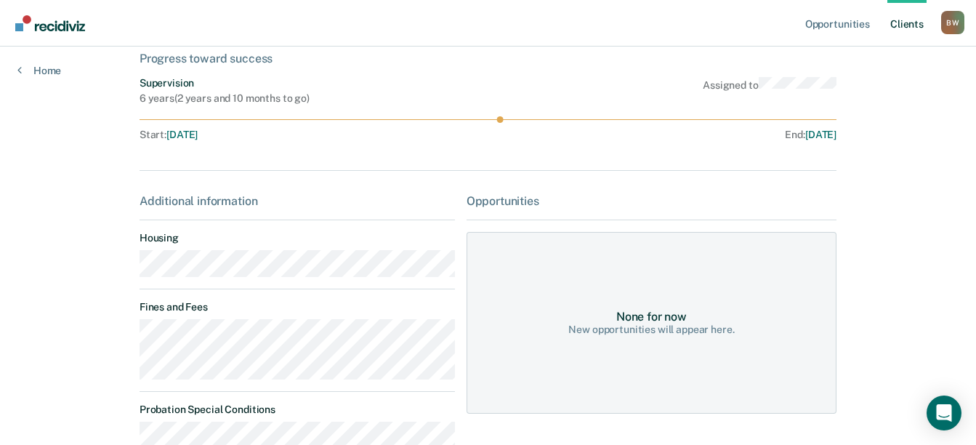
scroll to position [0, 0]
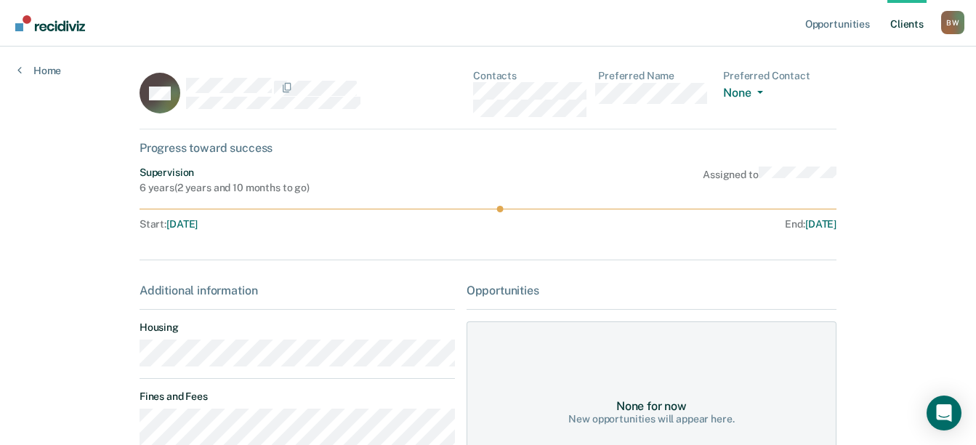
click at [475, 173] on div "Supervision 6 years ( 2 years and 10 months to go ) Assigned to" at bounding box center [488, 180] width 697 height 28
click at [488, 43] on nav "Opportunities Client s [PERSON_NAME] B W Profile How it works Log Out" at bounding box center [488, 23] width 976 height 47
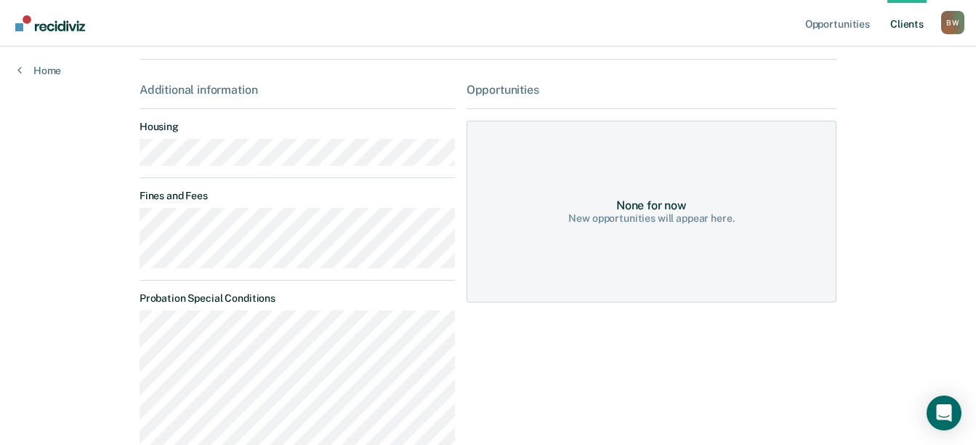
scroll to position [375, 0]
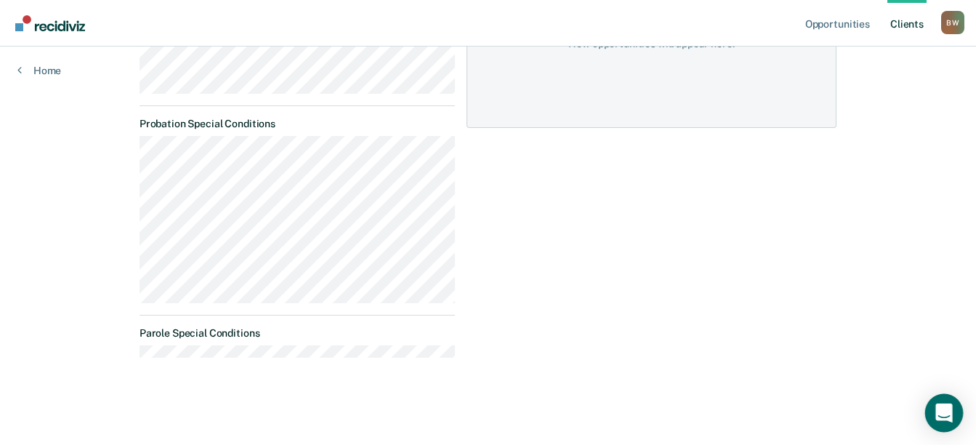
click at [941, 412] on icon "Open Intercom Messenger" at bounding box center [944, 412] width 17 height 19
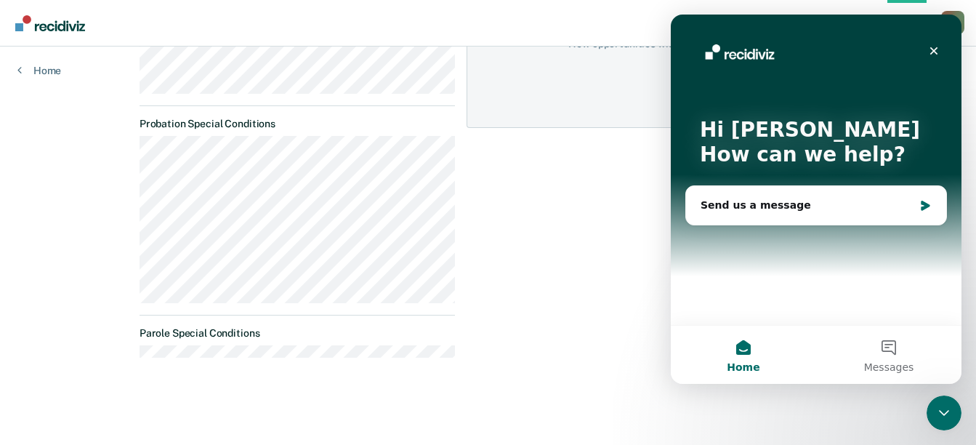
scroll to position [0, 0]
click at [600, 269] on div "Opportunities None for now New opportunities will appear here." at bounding box center [652, 138] width 370 height 461
click at [936, 49] on icon "Close" at bounding box center [935, 51] width 8 height 8
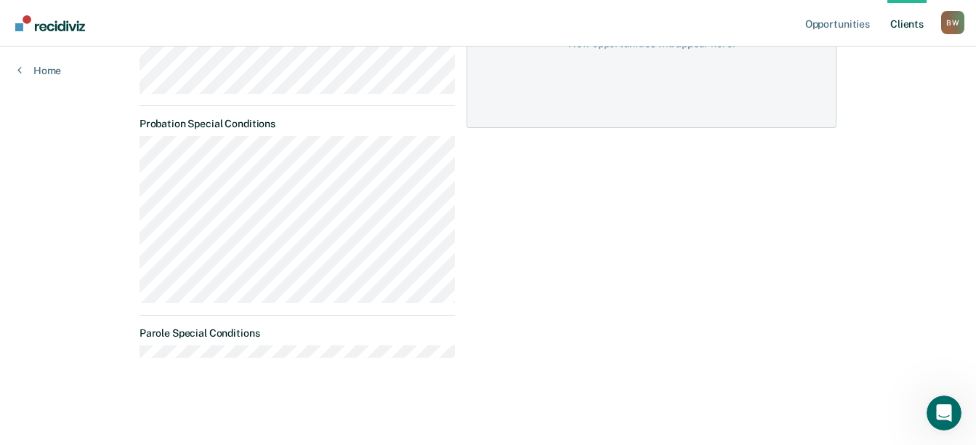
click at [467, 268] on div "Opportunities None for now New opportunities will appear here." at bounding box center [652, 138] width 370 height 461
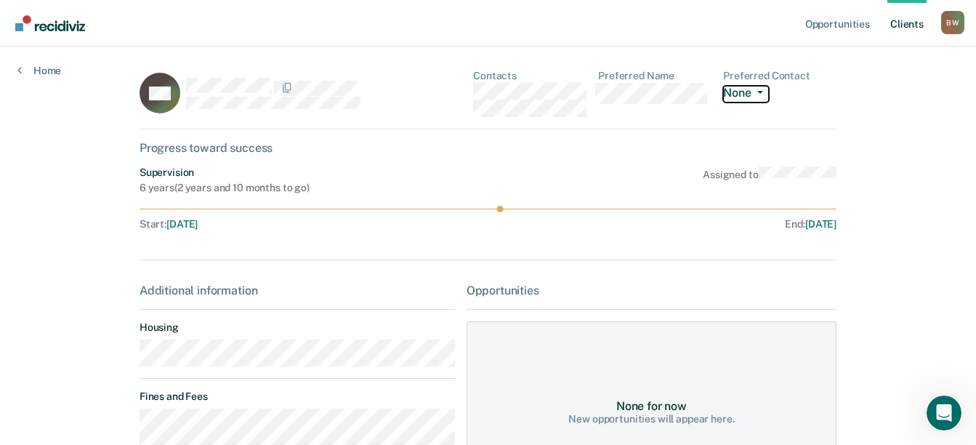
click at [767, 95] on button "None" at bounding box center [745, 94] width 45 height 17
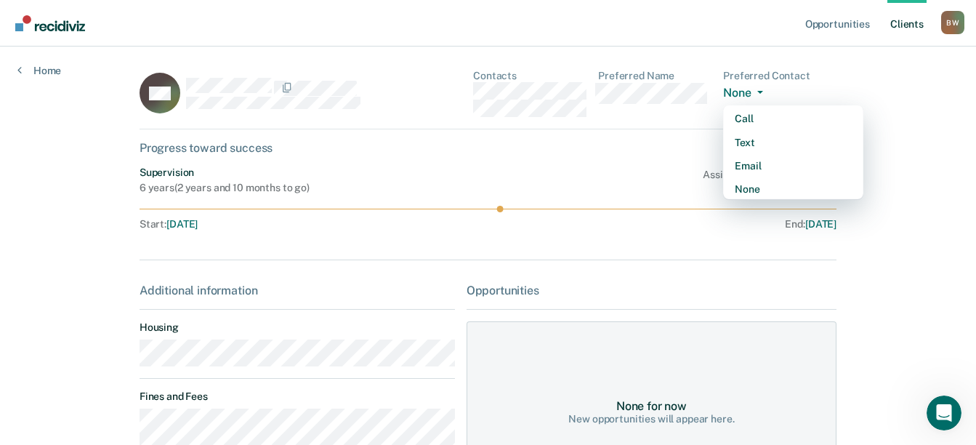
click at [636, 174] on div "Supervision 6 years ( 2 years and 10 months to go ) Assigned to" at bounding box center [488, 180] width 697 height 28
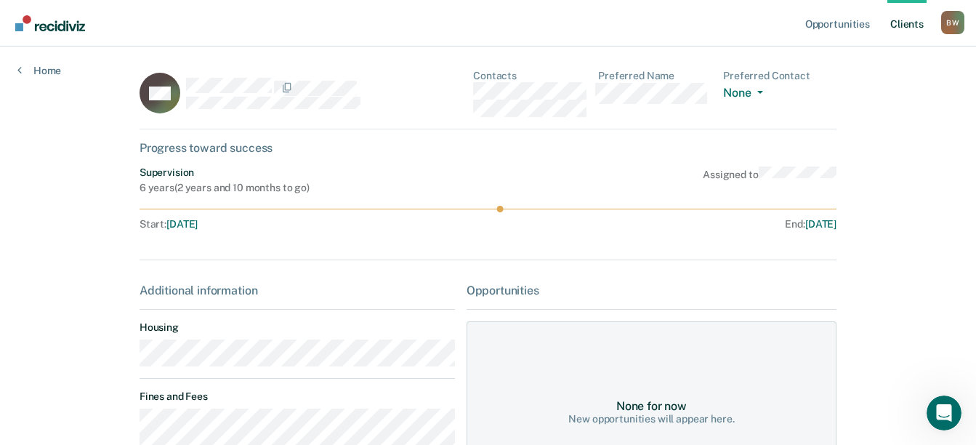
click at [220, 182] on div "6 years ( 2 years and 10 months to go )" at bounding box center [225, 188] width 170 height 12
click at [500, 210] on circle at bounding box center [500, 209] width 7 height 7
drag, startPoint x: 373, startPoint y: 208, endPoint x: 361, endPoint y: 209, distance: 12.4
click at [372, 208] on icon at bounding box center [488, 209] width 697 height 7
drag, startPoint x: 337, startPoint y: 238, endPoint x: 448, endPoint y: 278, distance: 118.2
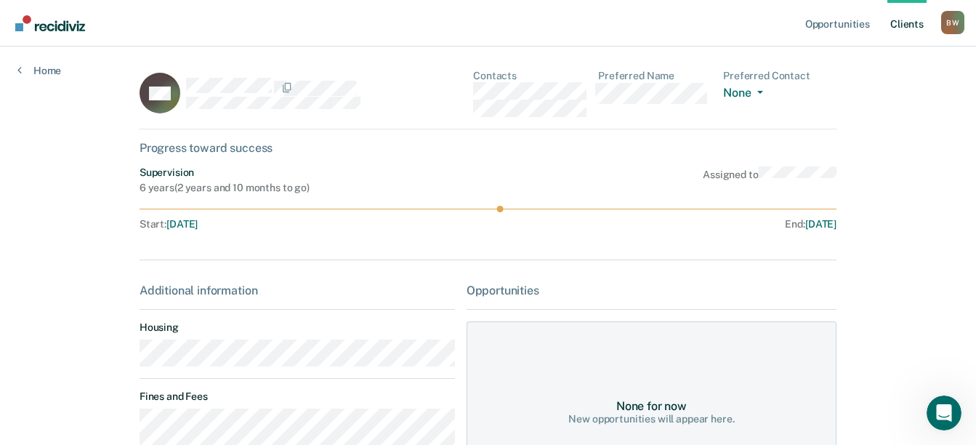
click at [342, 241] on div "BW Contacts Preferred Name Preferred Contact None Call Text Email None Progress…" at bounding box center [488, 416] width 697 height 692
click at [494, 287] on div "Opportunities" at bounding box center [652, 291] width 370 height 14
drag, startPoint x: 494, startPoint y: 287, endPoint x: 451, endPoint y: 278, distance: 43.8
click at [451, 278] on div "BW Contacts Preferred Name Preferred Contact None Call Text Email None Progress…" at bounding box center [488, 416] width 697 height 692
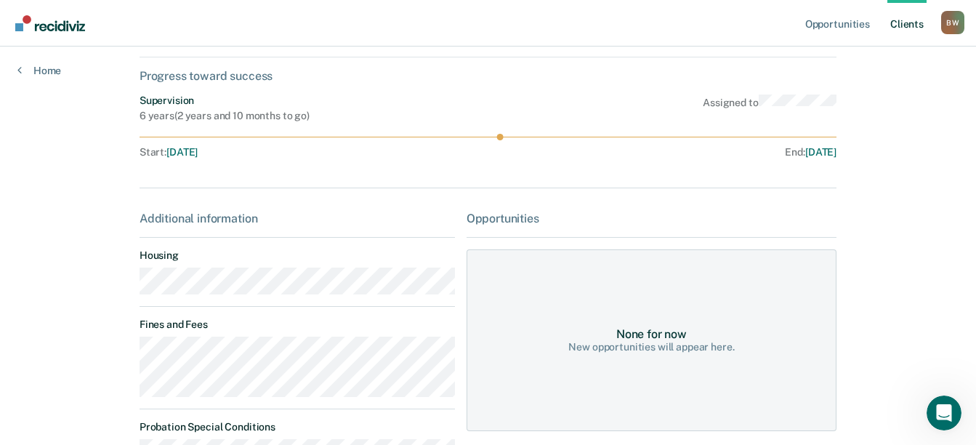
scroll to position [291, 0]
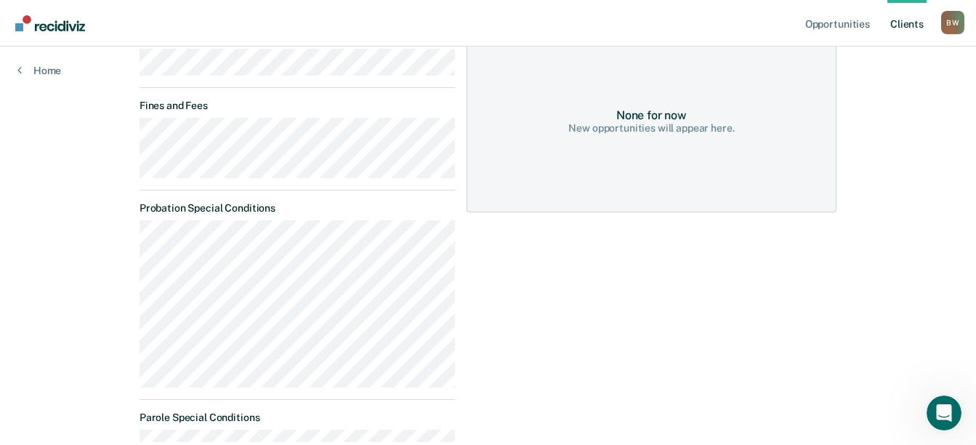
click at [711, 160] on div "None for now New opportunities will appear here." at bounding box center [652, 122] width 370 height 182
drag, startPoint x: 711, startPoint y: 160, endPoint x: 687, endPoint y: 157, distance: 24.2
click at [687, 157] on div "None for now New opportunities will appear here." at bounding box center [652, 122] width 370 height 182
click at [475, 249] on div "Opportunities None for now New opportunities will appear here." at bounding box center [652, 223] width 370 height 461
